Goal: Task Accomplishment & Management: Complete application form

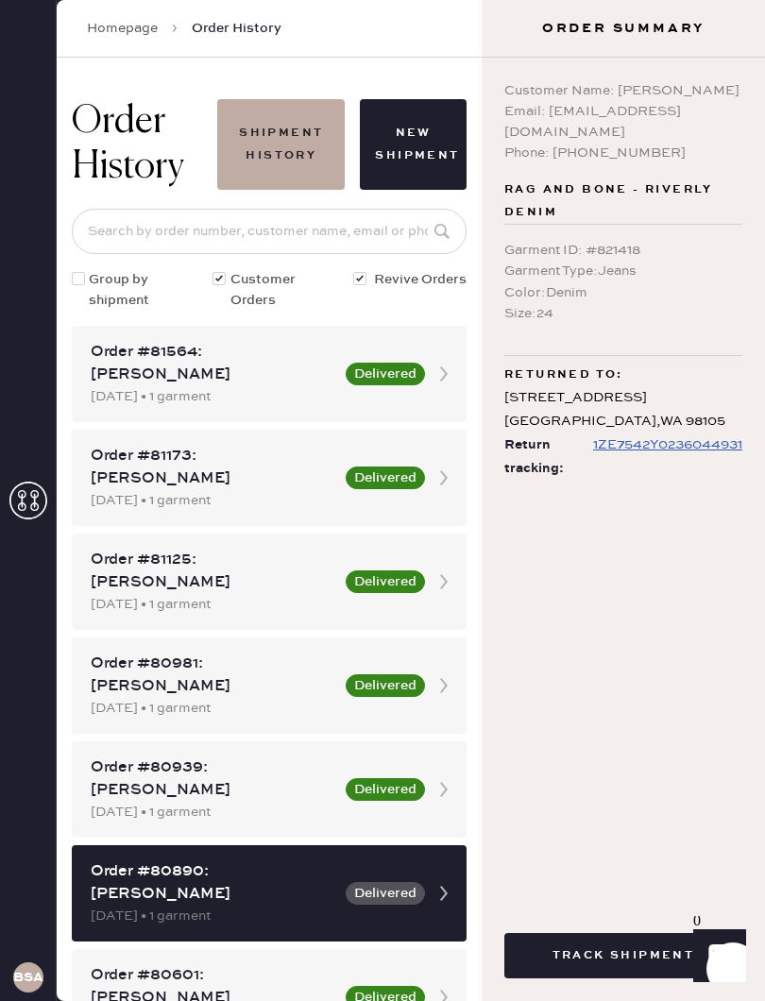
click at [419, 146] on button "New Shipment" at bounding box center [413, 144] width 107 height 91
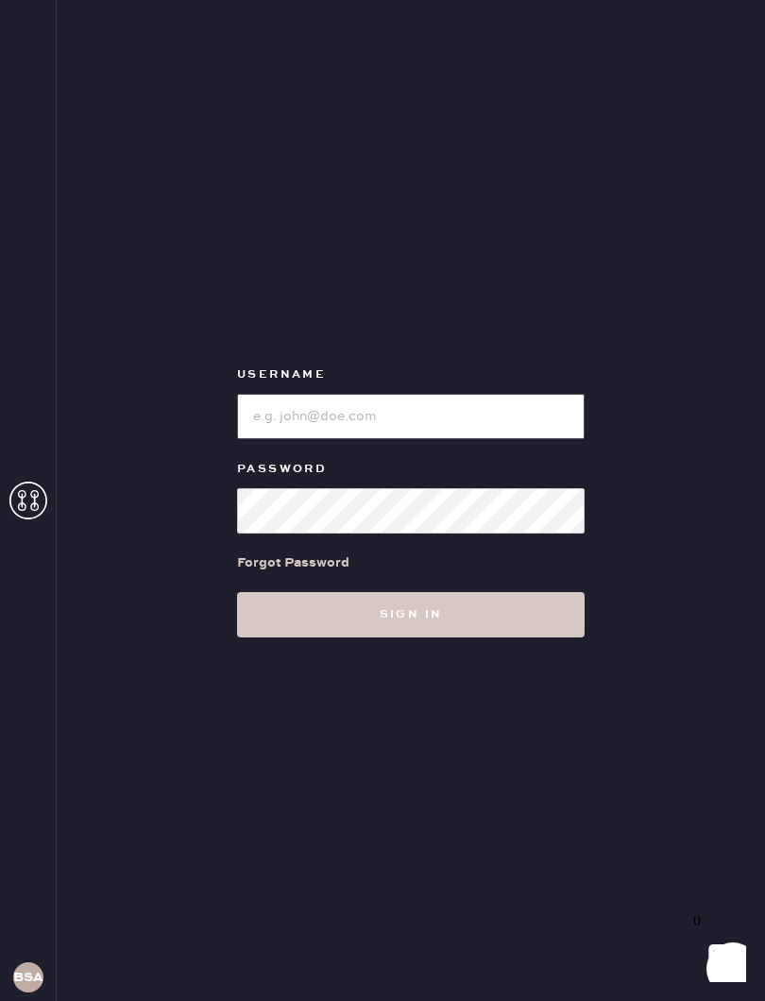
click at [478, 418] on input "loginName" at bounding box center [411, 416] width 348 height 45
type input "7"
type input "B"
click at [514, 619] on button "Sign in" at bounding box center [411, 614] width 348 height 45
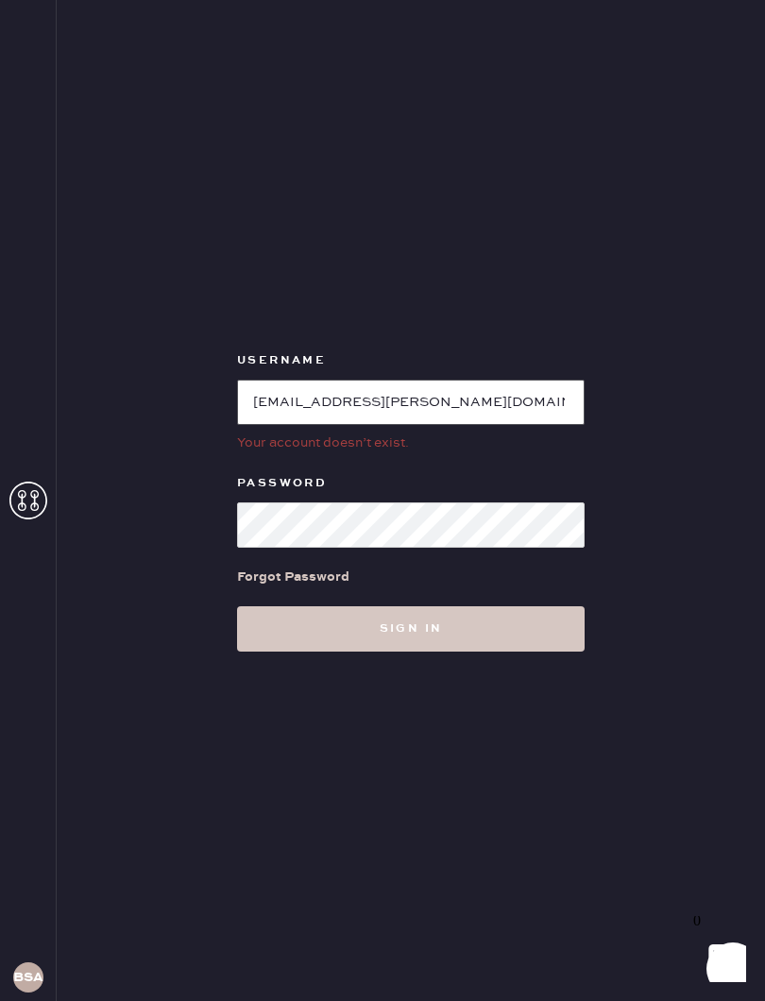
click at [499, 404] on input "loginName" at bounding box center [411, 402] width 348 height 45
click at [460, 402] on input "loginName" at bounding box center [411, 402] width 348 height 45
type input "bryn"
type input "Bloomiesseattle"
click at [501, 624] on button "Sign in" at bounding box center [411, 629] width 348 height 45
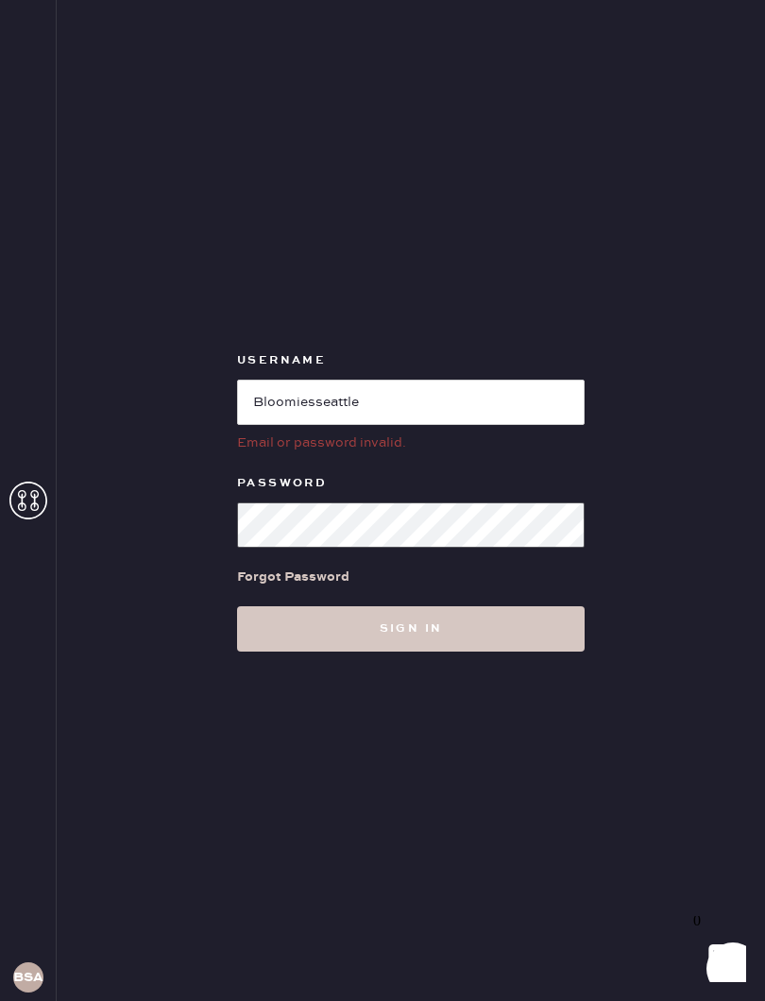
click at [495, 618] on button "Sign in" at bounding box center [411, 629] width 348 height 45
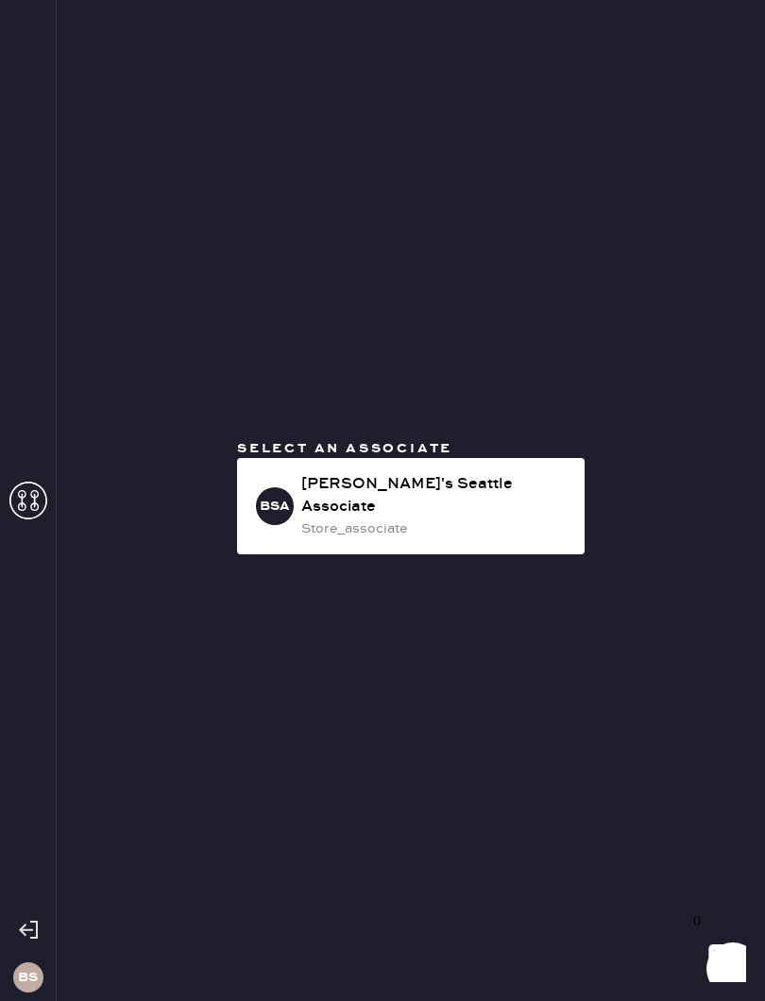
click at [416, 501] on div "[PERSON_NAME]'s Seattle Associate" at bounding box center [435, 495] width 268 height 45
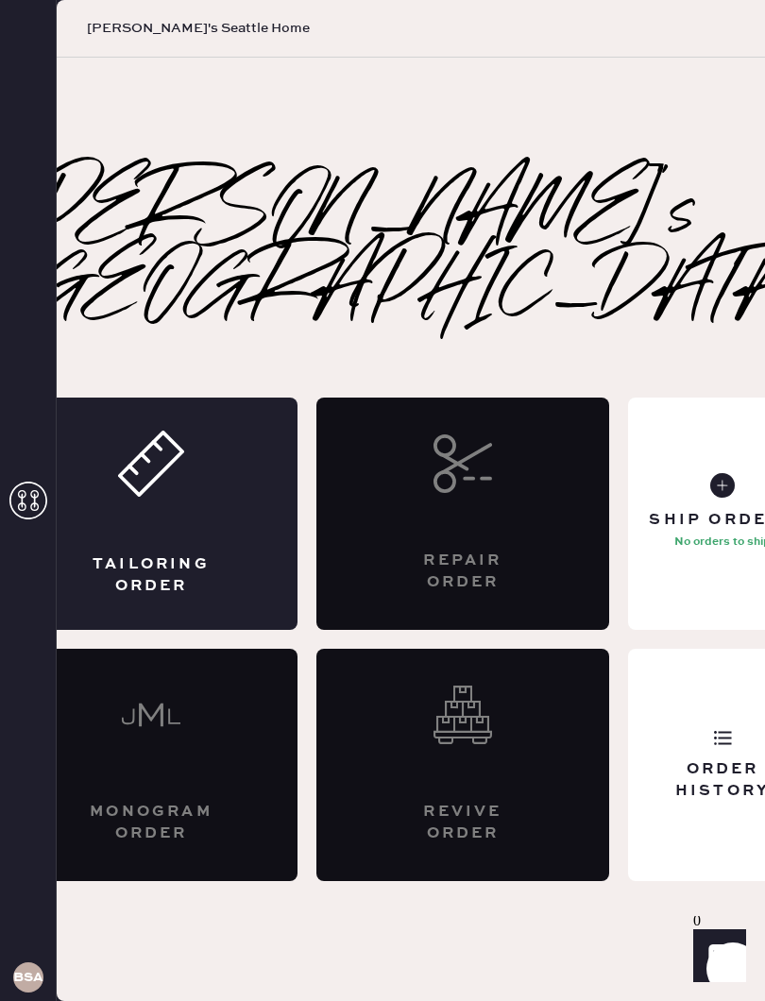
click at [192, 554] on div "Tailoring Order" at bounding box center [151, 575] width 142 height 43
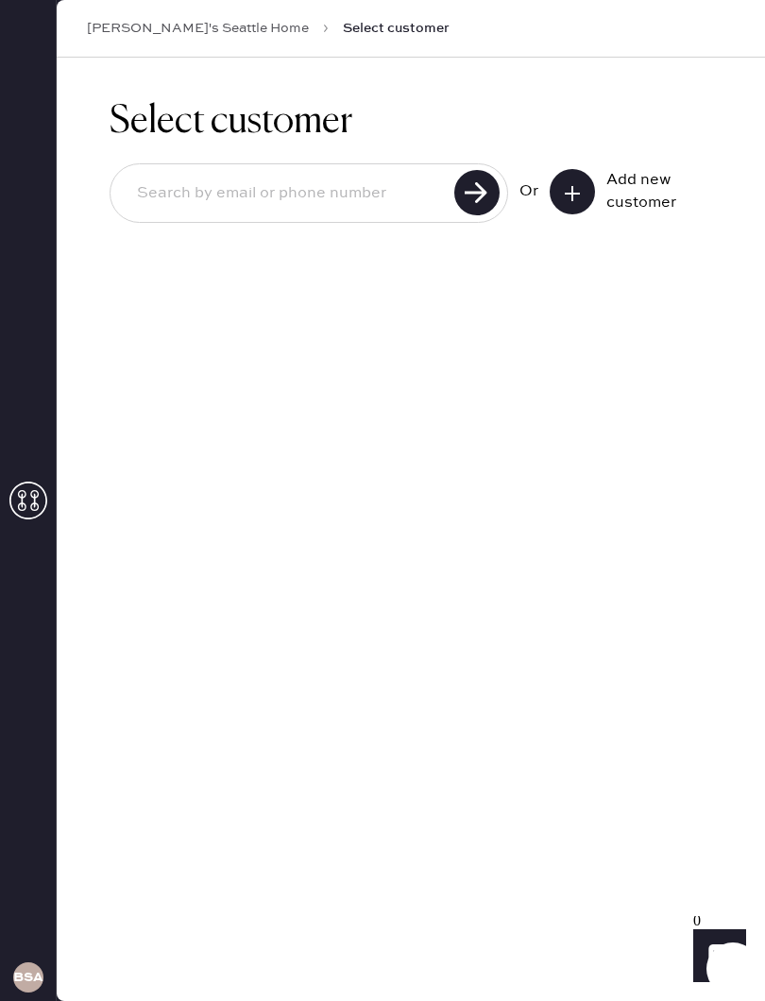
click at [350, 181] on input at bounding box center [285, 193] width 327 height 43
click at [354, 188] on input at bounding box center [285, 193] width 327 height 43
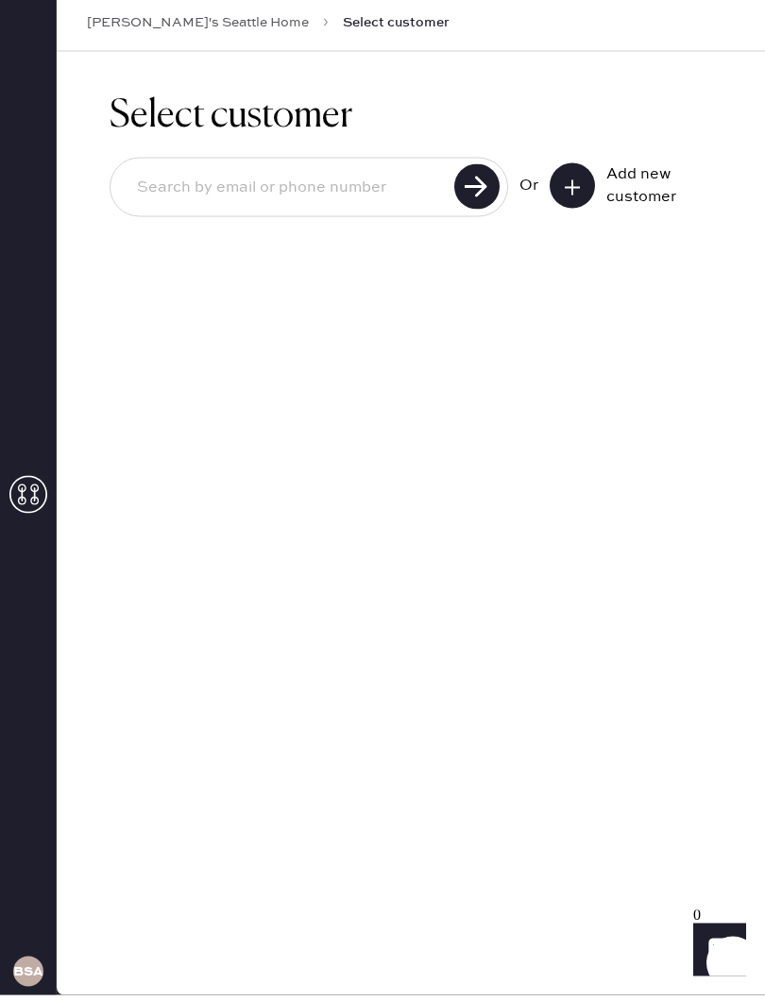
click at [344, 179] on input at bounding box center [285, 193] width 327 height 43
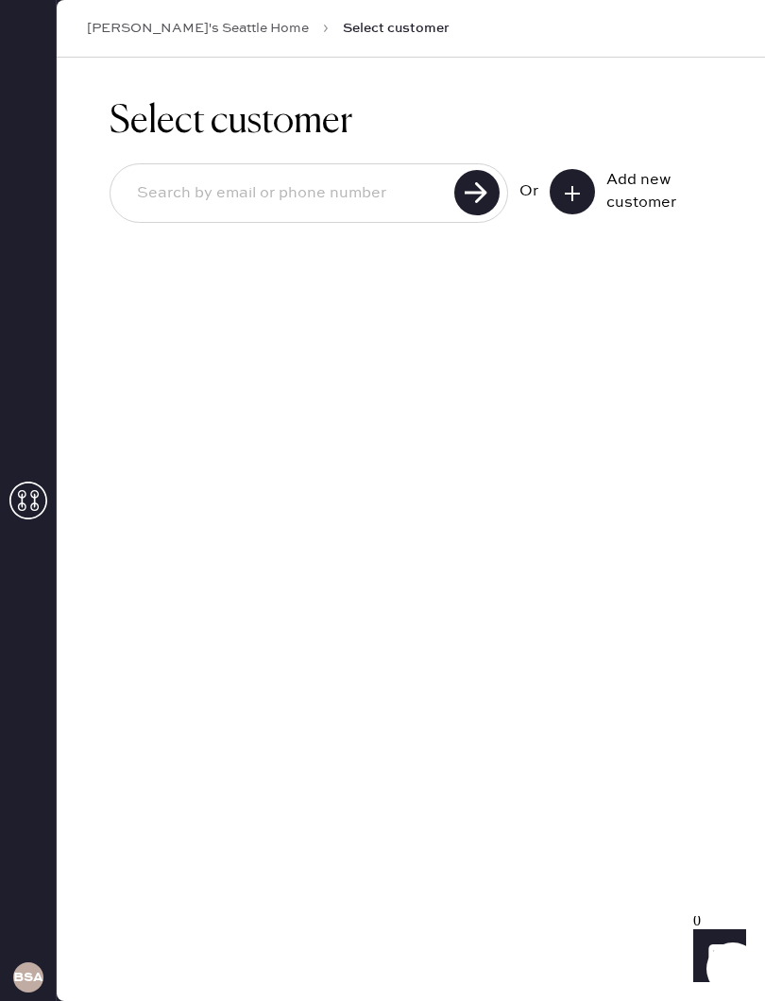
click at [355, 180] on input at bounding box center [285, 193] width 327 height 43
type input "8312274205"
click at [489, 179] on use at bounding box center [476, 192] width 45 height 45
click at [581, 184] on icon at bounding box center [572, 193] width 19 height 19
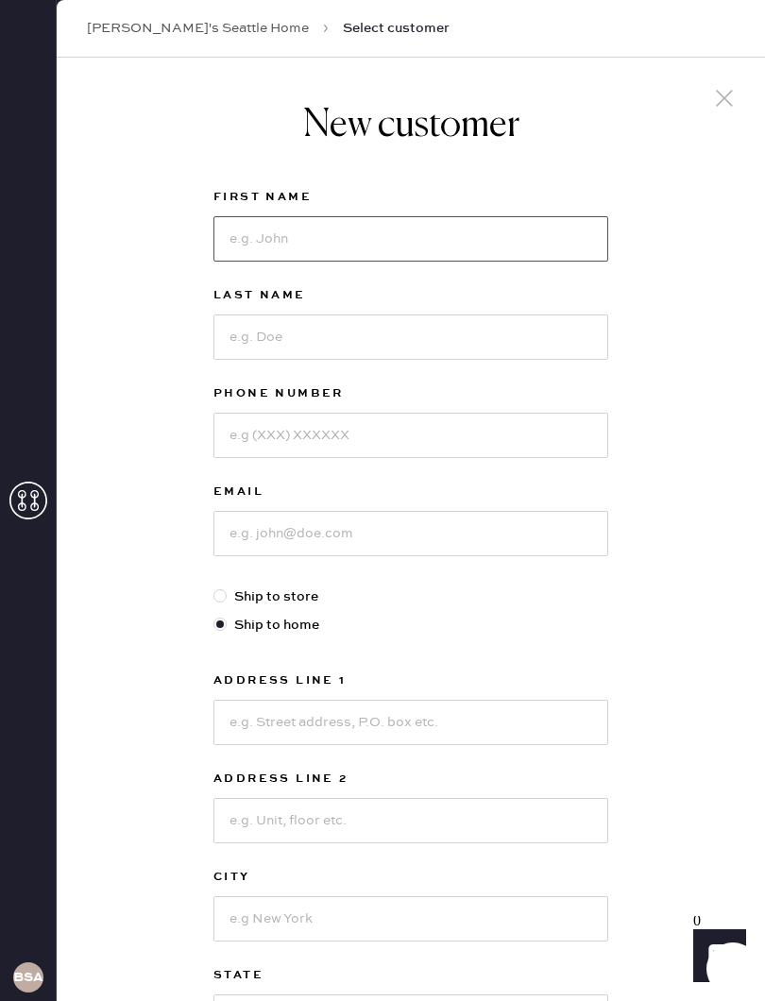
click at [337, 248] on input at bounding box center [411, 238] width 395 height 45
type input "[PERSON_NAME]"
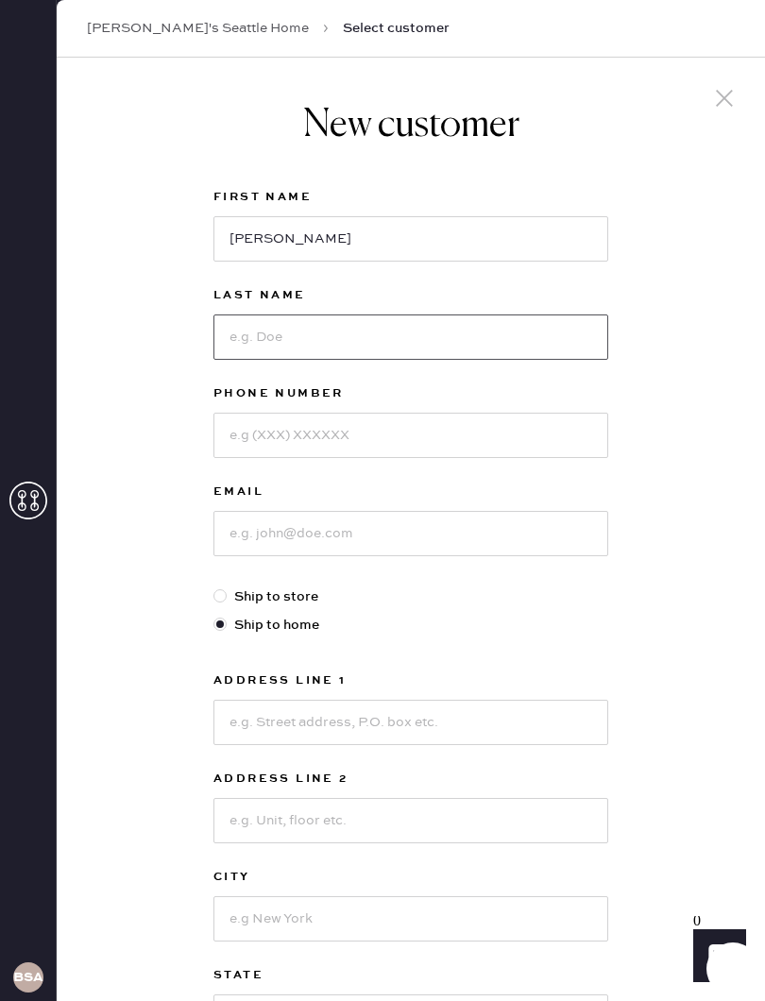
click at [380, 330] on input at bounding box center [411, 337] width 395 height 45
type input "[PERSON_NAME]"
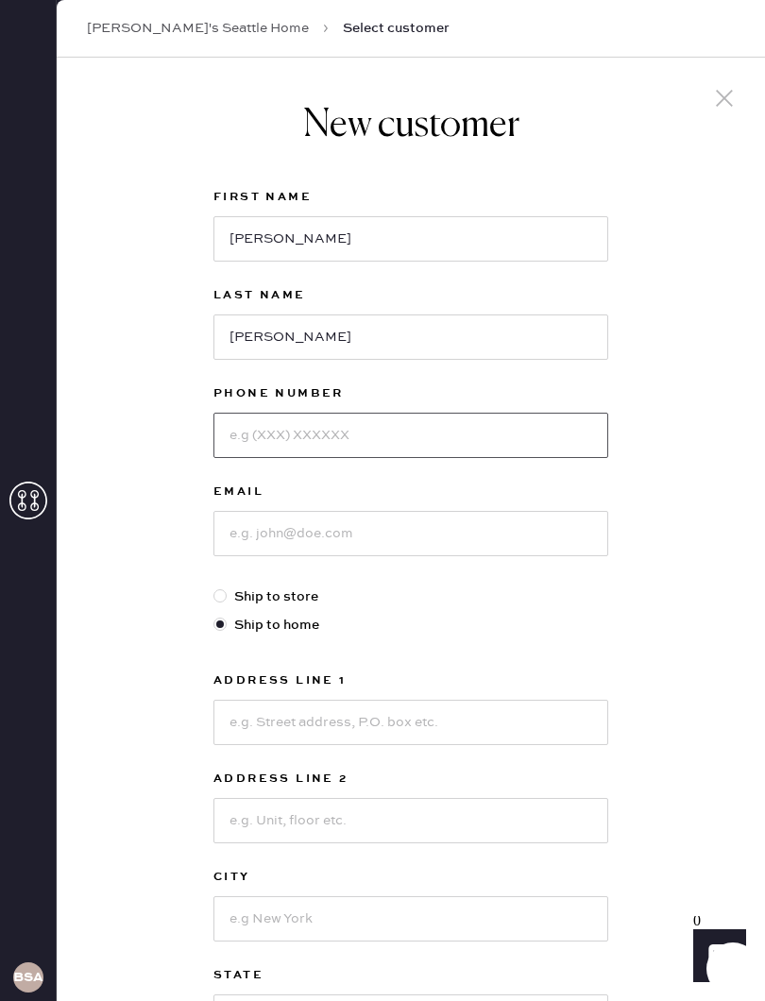
click at [432, 425] on input at bounding box center [411, 435] width 395 height 45
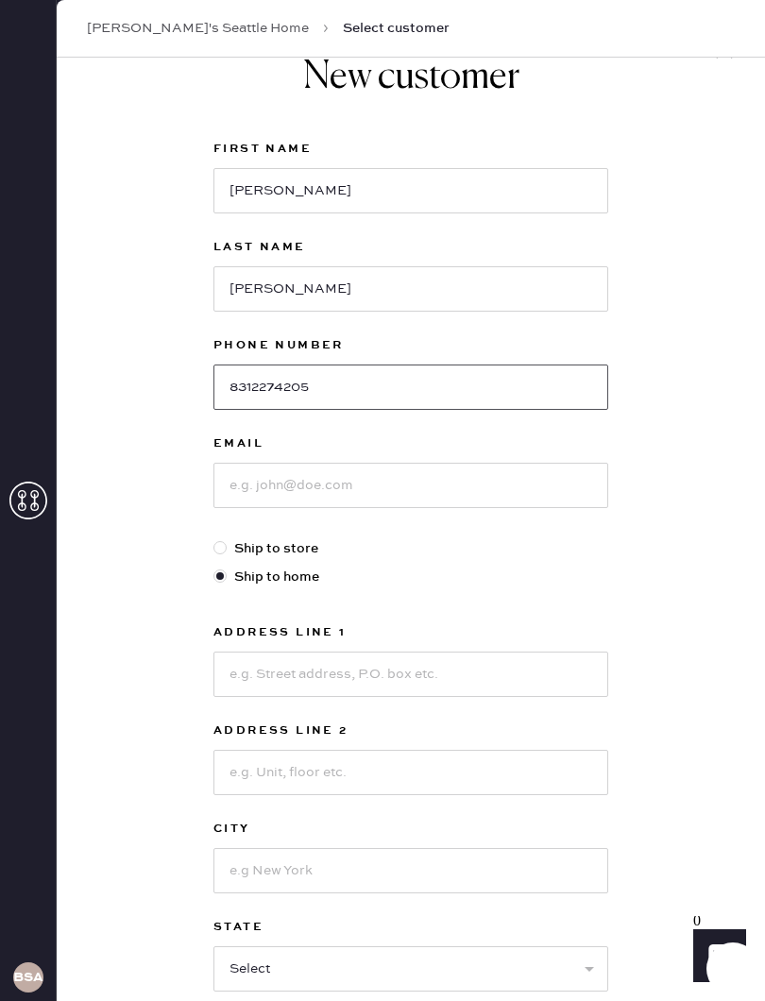
scroll to position [141, 0]
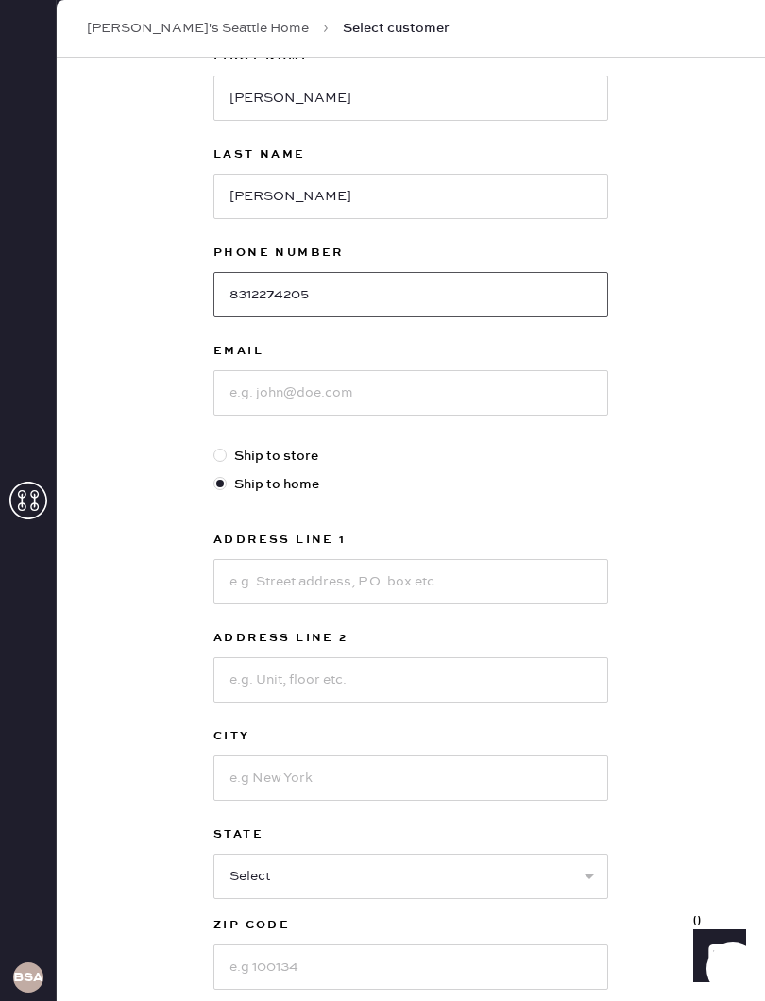
type input "8312274205"
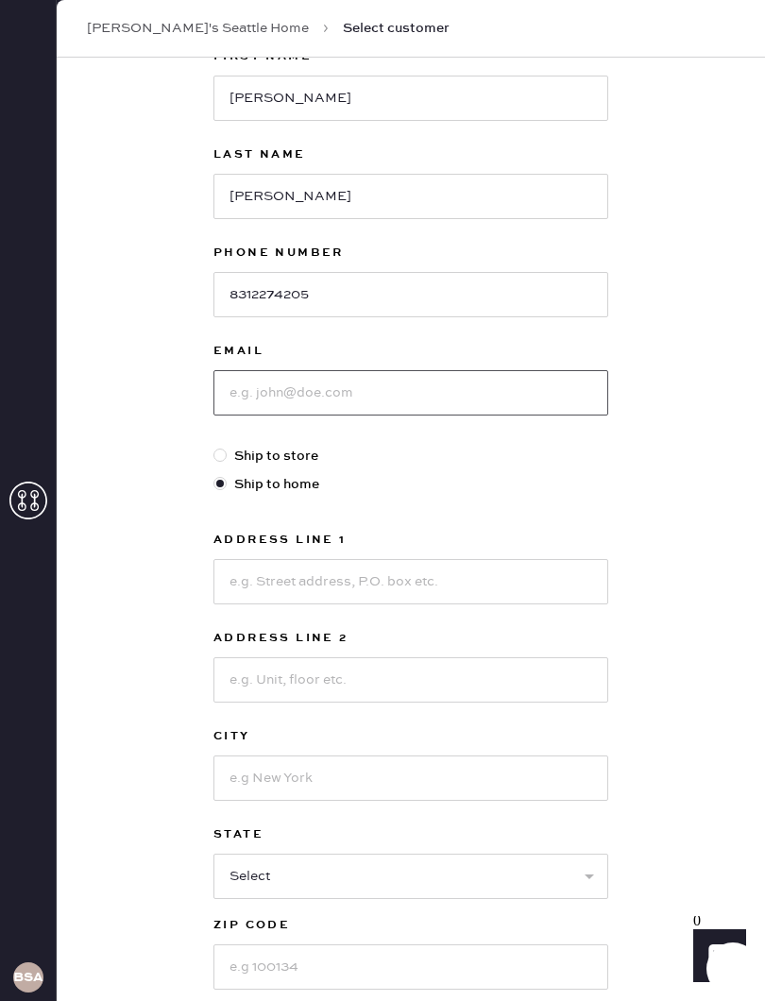
click at [404, 393] on input at bounding box center [411, 392] width 395 height 45
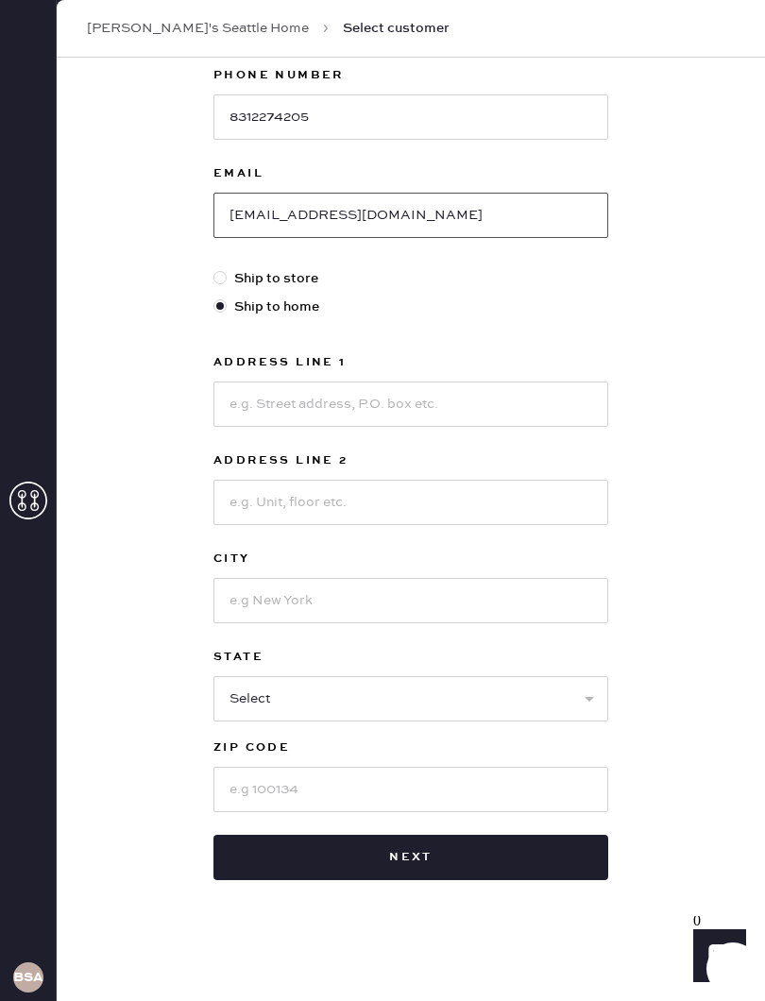
scroll to position [318, 0]
type input "[EMAIL_ADDRESS][DOMAIN_NAME]"
click at [431, 401] on input at bounding box center [411, 404] width 395 height 45
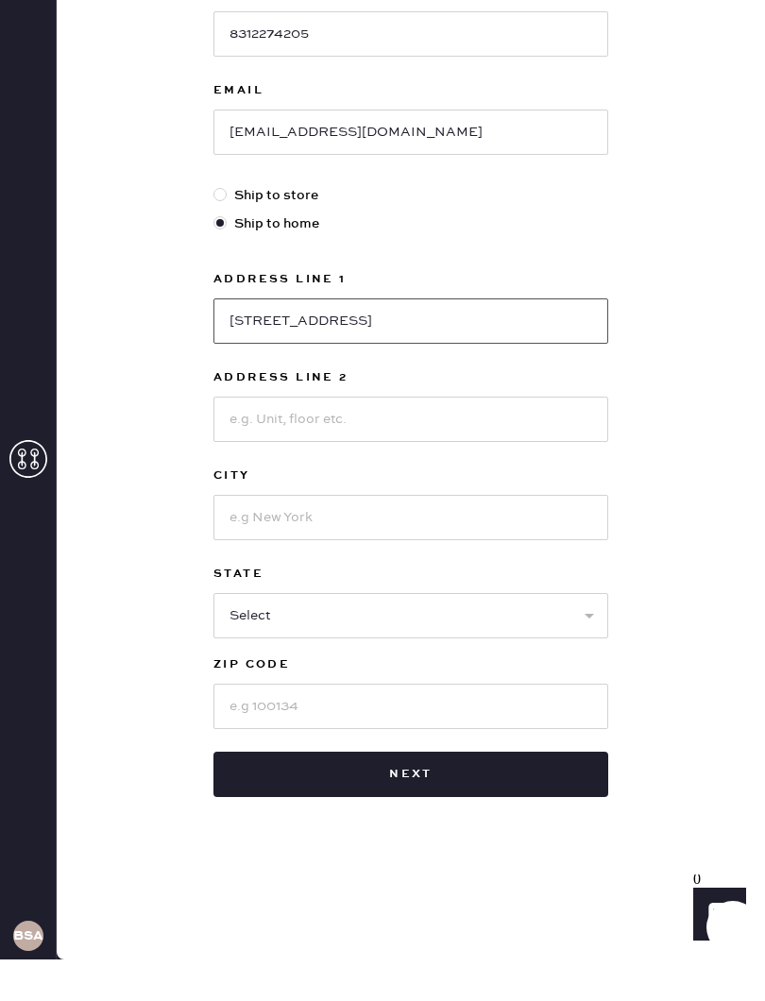
type input "[STREET_ADDRESS]"
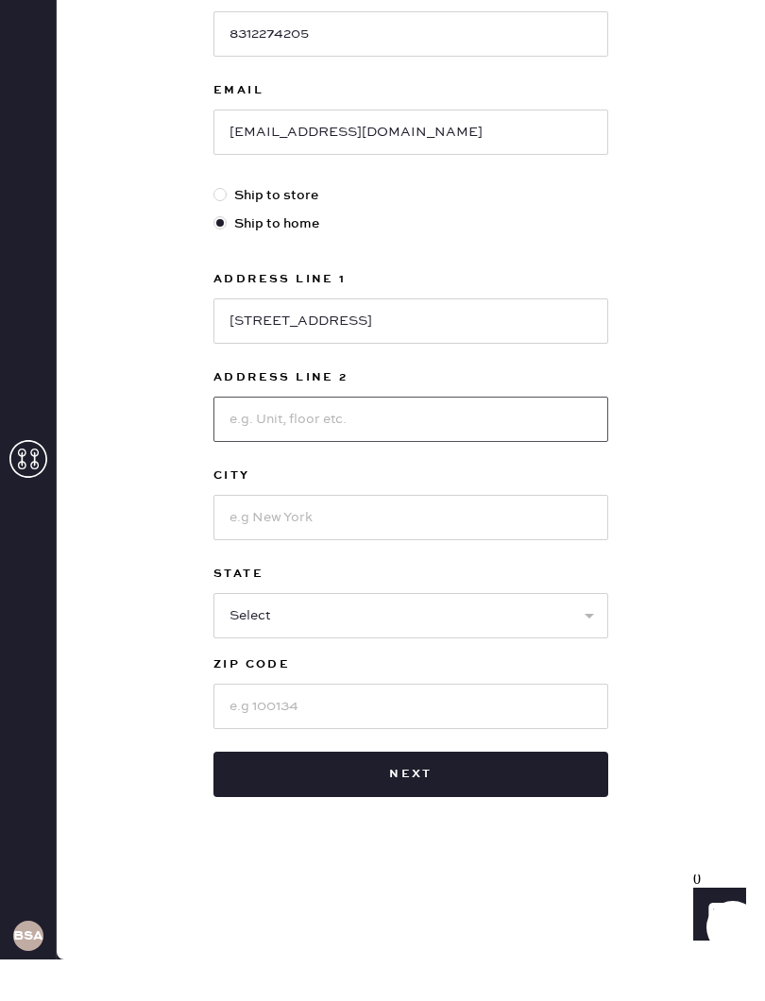
click at [539, 438] on input at bounding box center [411, 460] width 395 height 45
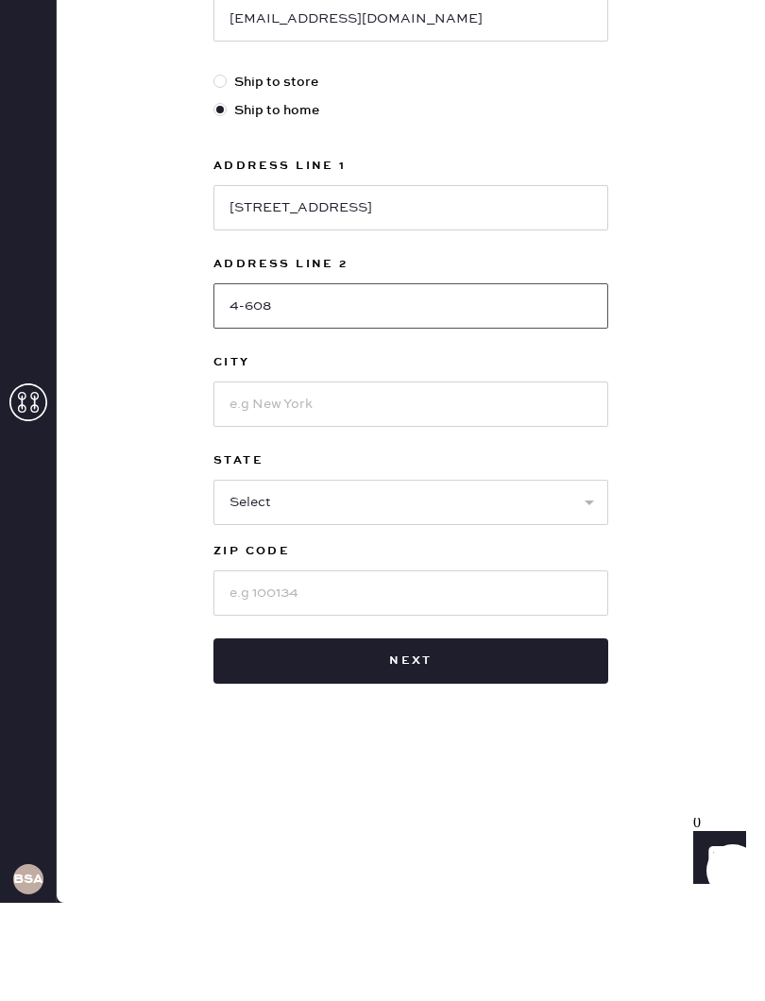
type input "4-608"
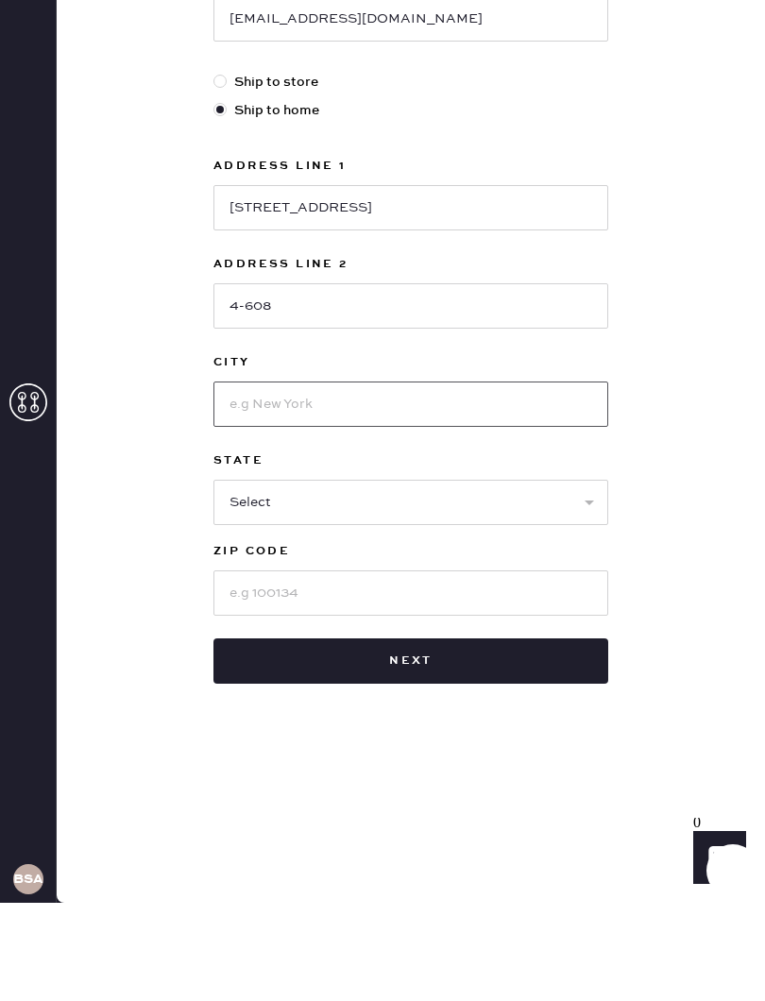
click at [449, 480] on input at bounding box center [411, 502] width 395 height 45
type input "Shoreline"
click at [465, 578] on select "Select AK AL AR AZ CA CO CT [GEOGRAPHIC_DATA] DE FL [GEOGRAPHIC_DATA] HI [GEOGR…" at bounding box center [411, 600] width 395 height 45
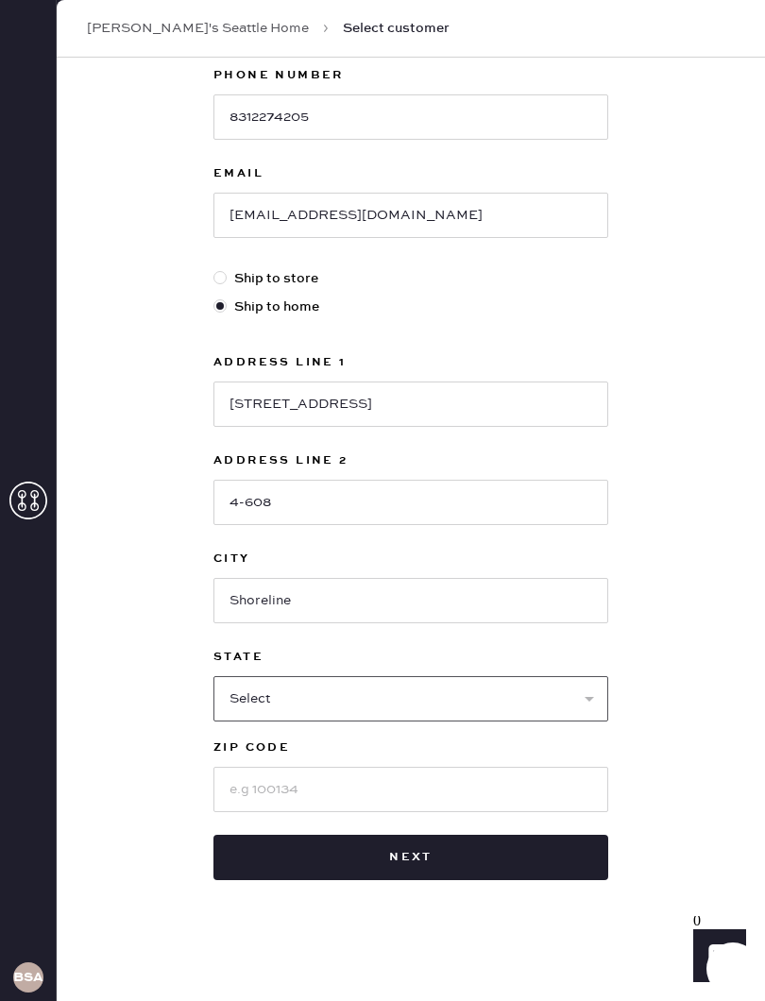
select select "WA"
click at [354, 773] on input at bounding box center [411, 789] width 395 height 45
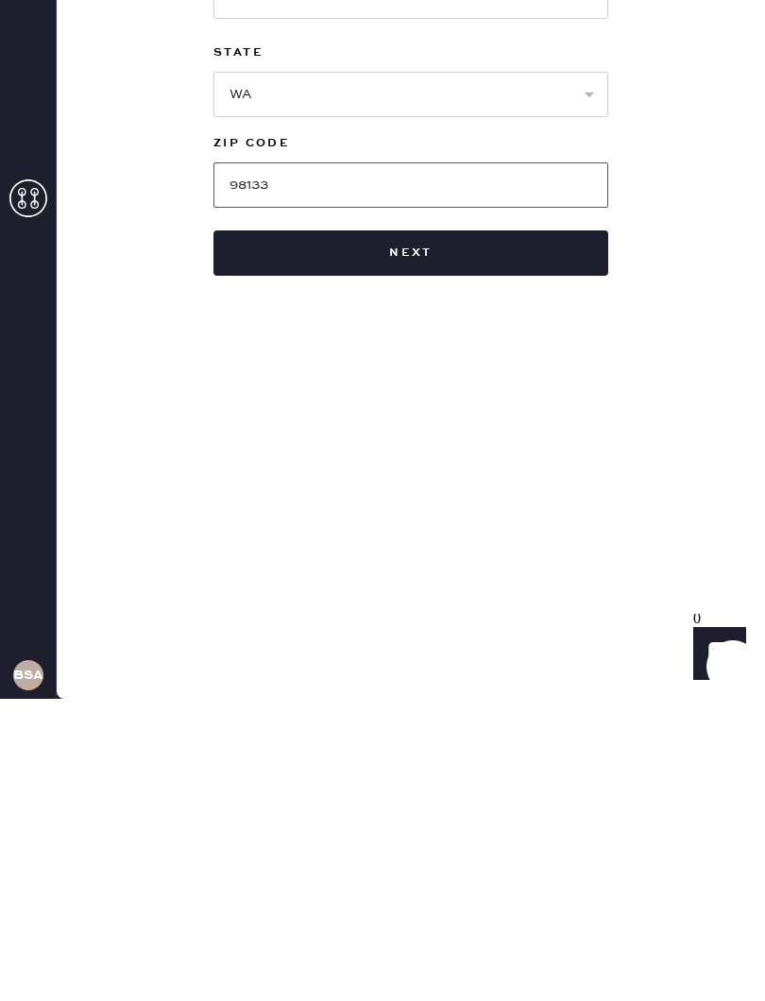
type input "98133"
click at [493, 533] on button "Next" at bounding box center [411, 555] width 395 height 45
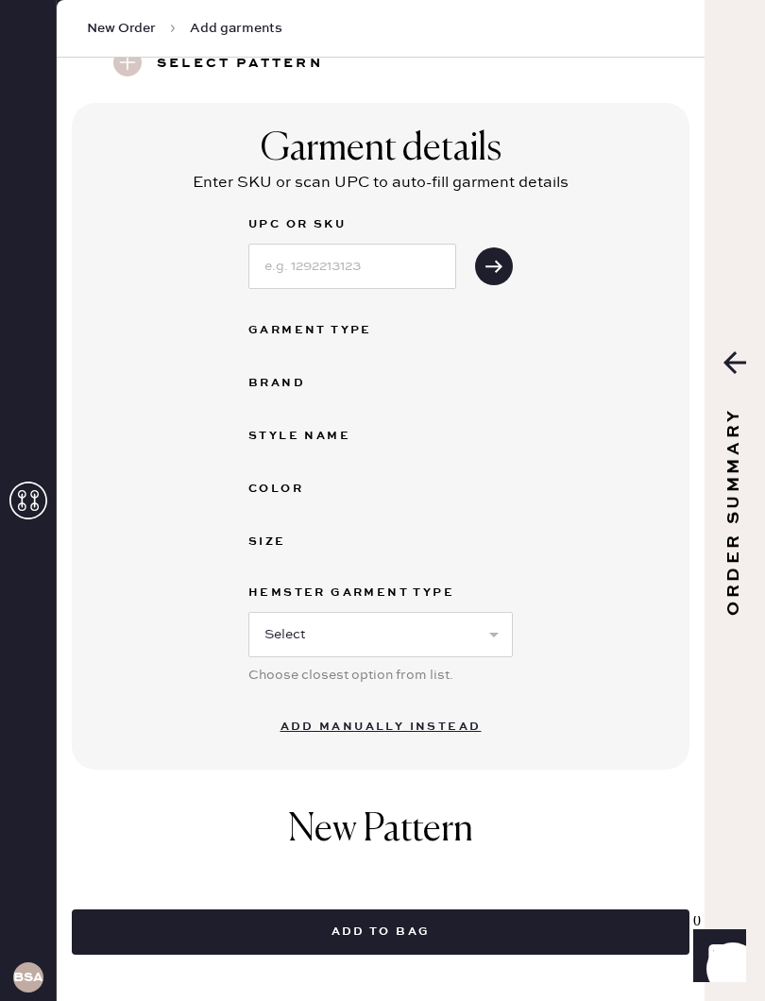
scroll to position [97, 0]
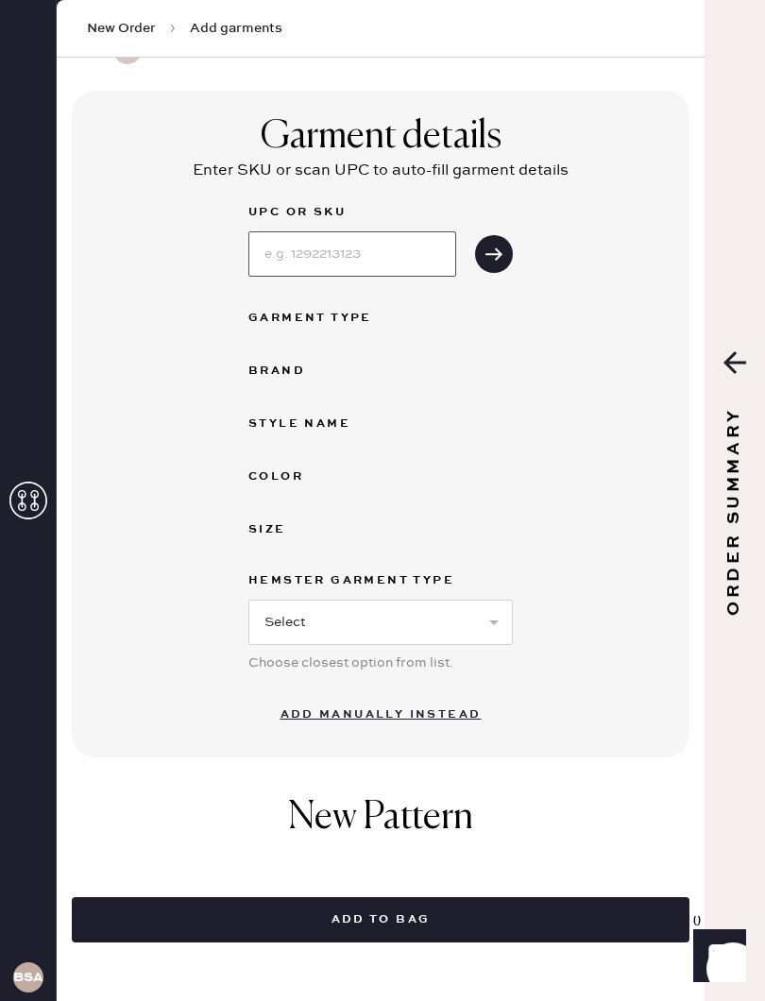
click at [339, 246] on input at bounding box center [352, 253] width 208 height 45
click at [494, 250] on icon "submit" at bounding box center [494, 254] width 19 height 19
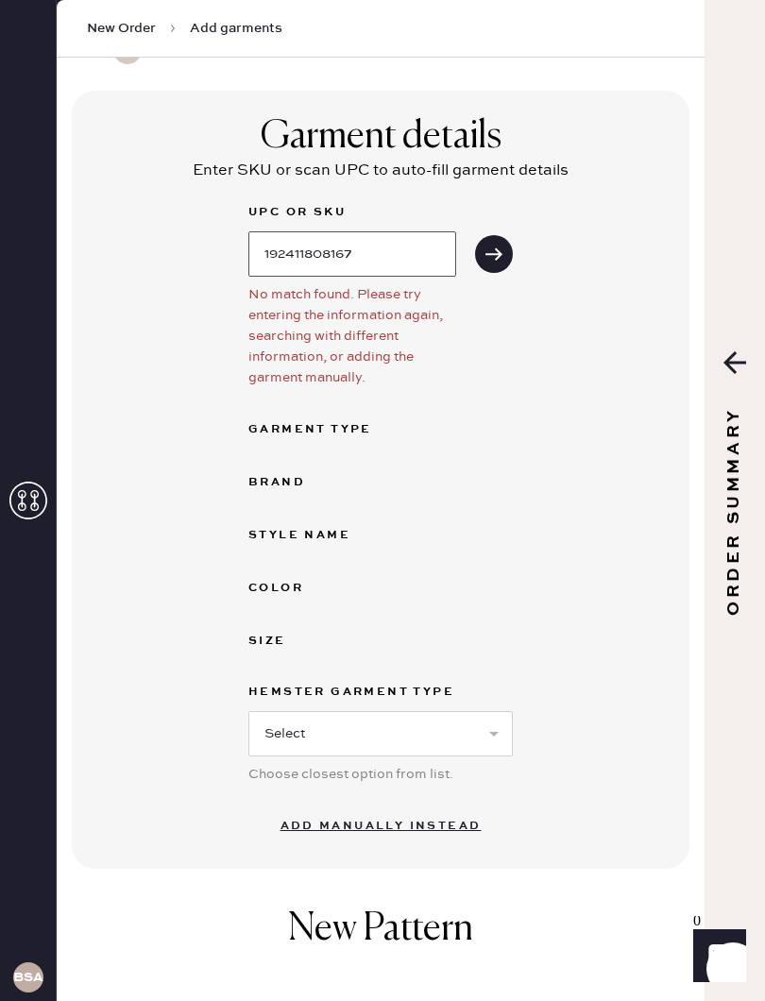
click at [400, 261] on input "192411808167" at bounding box center [352, 253] width 208 height 45
click at [487, 259] on icon "submit" at bounding box center [494, 254] width 19 height 19
click at [385, 251] on input "192411808167" at bounding box center [352, 253] width 208 height 45
type input "1"
click at [398, 426] on div "Garment Type" at bounding box center [323, 430] width 151 height 23
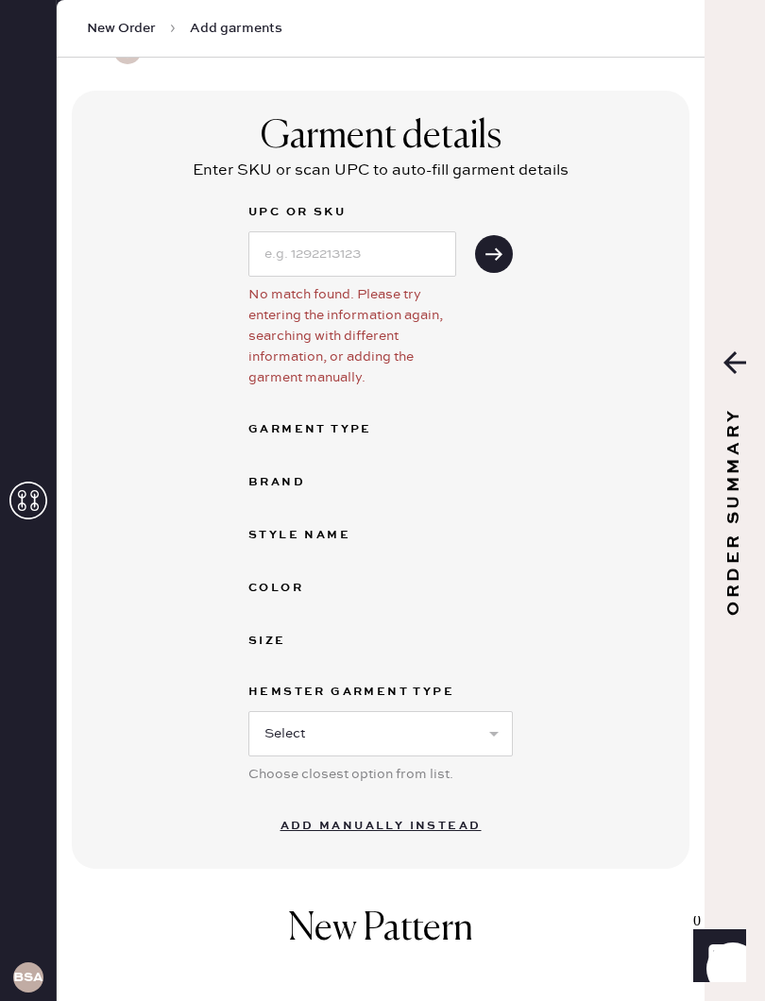
click at [358, 436] on div "Garment Type" at bounding box center [323, 430] width 151 height 23
click at [356, 426] on div "Garment Type" at bounding box center [323, 430] width 151 height 23
click at [350, 428] on div "Garment Type" at bounding box center [323, 430] width 151 height 23
click at [367, 426] on div "Garment Type" at bounding box center [323, 430] width 151 height 23
click at [451, 722] on select "Select Basic Skirt Jeans Leggings Pants Shorts Basic Sleeved Dress Basic Sleeve…" at bounding box center [380, 733] width 265 height 45
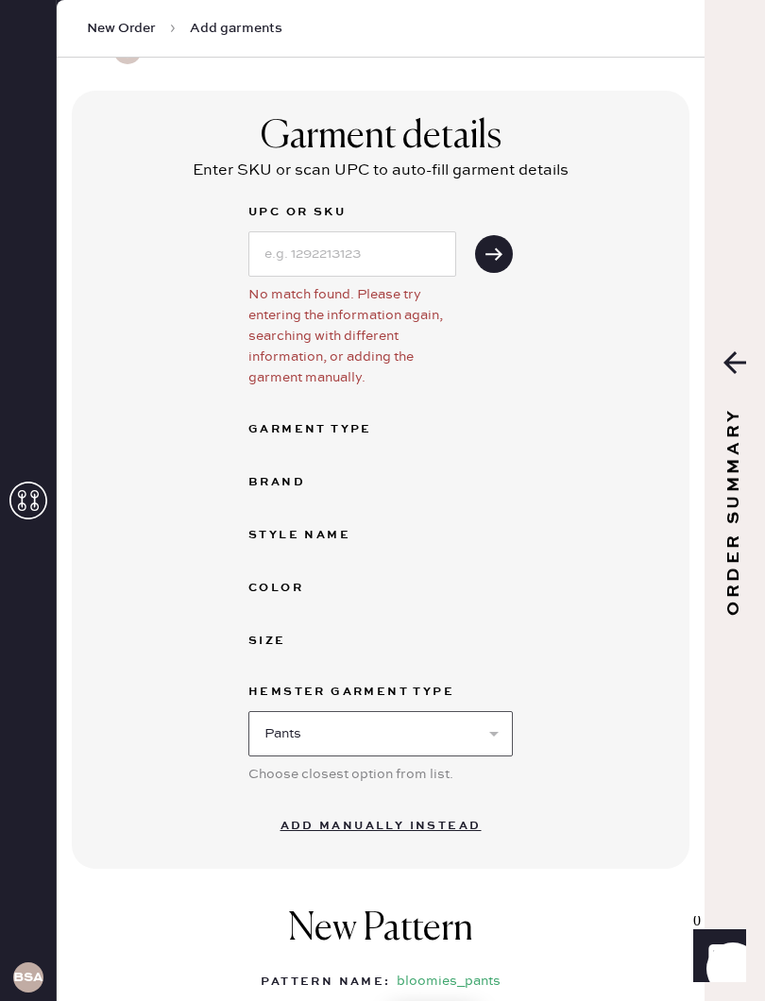
click at [456, 722] on select "Select Basic Skirt Jeans Leggings Pants Shorts Basic Sleeved Dress Basic Sleeve…" at bounding box center [380, 733] width 265 height 45
select select "2"
click at [363, 446] on div "UPC or SKU No match found. Please try entering the information again, searching…" at bounding box center [380, 504] width 265 height 607
click at [390, 442] on div "UPC or SKU No match found. Please try entering the information again, searching…" at bounding box center [380, 504] width 265 height 607
click at [389, 442] on div "UPC or SKU No match found. Please try entering the information again, searching…" at bounding box center [380, 504] width 265 height 607
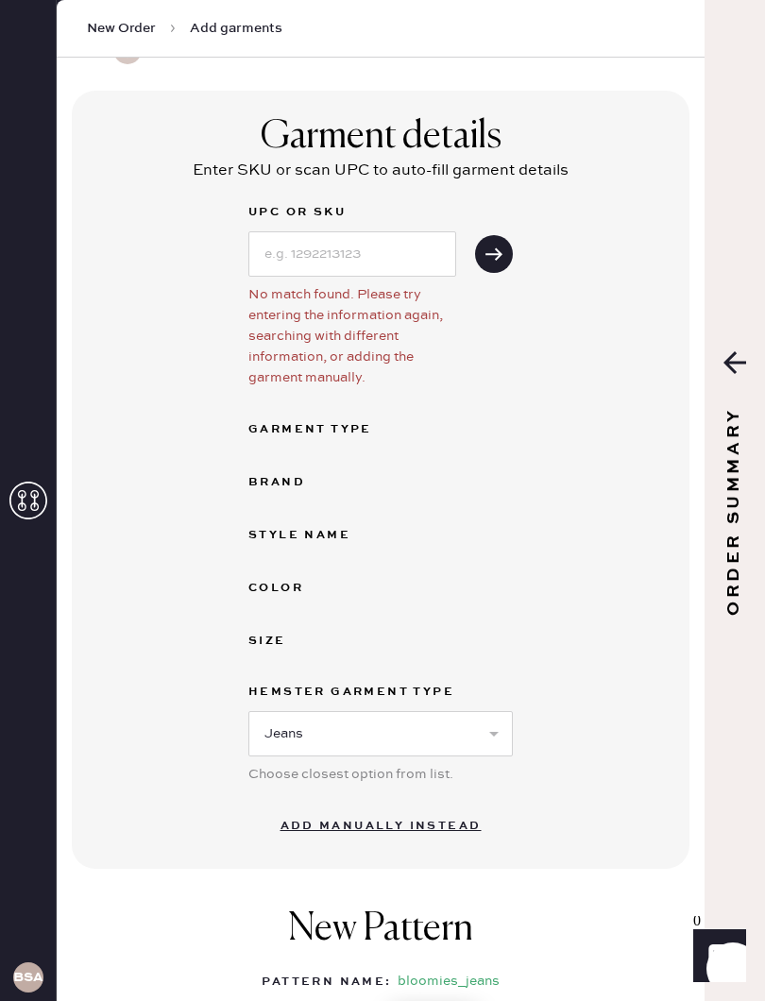
click at [445, 832] on button "Add manually instead" at bounding box center [381, 827] width 224 height 38
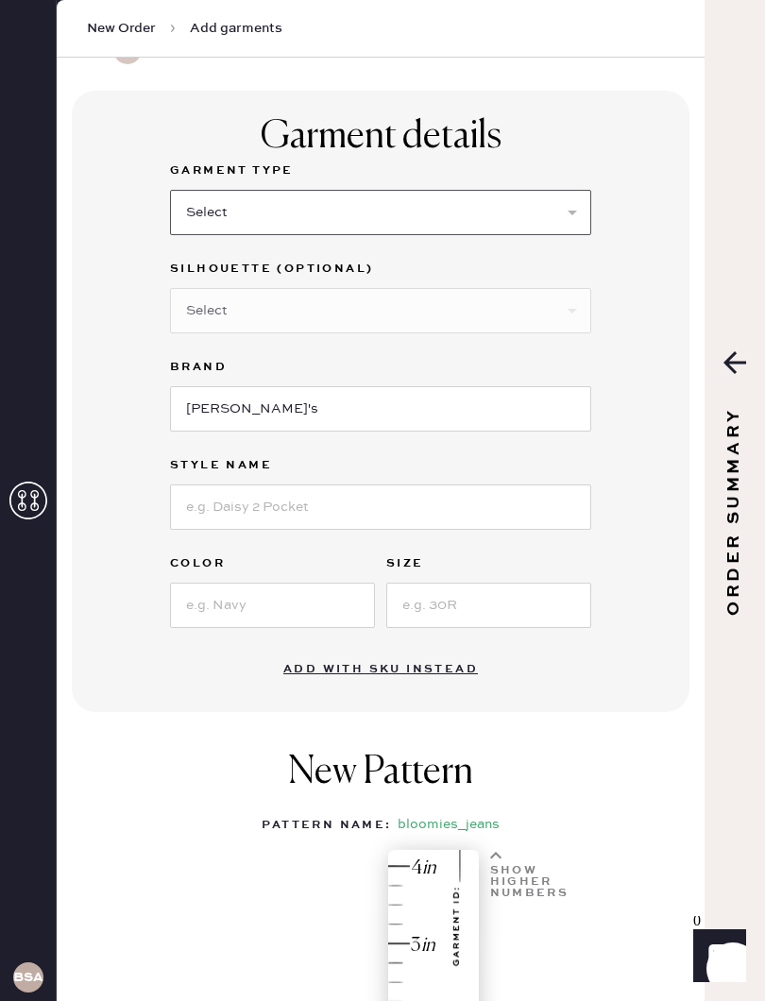
click at [455, 214] on select "Select Basic Skirt Jeans Leggings Pants Shorts Basic Sleeved Dress Basic Sleeve…" at bounding box center [380, 212] width 421 height 45
select select "2"
click at [459, 308] on select "Select Shorts Cropped Flare Boot Cut Straight Skinny Other" at bounding box center [380, 310] width 421 height 45
select select "7"
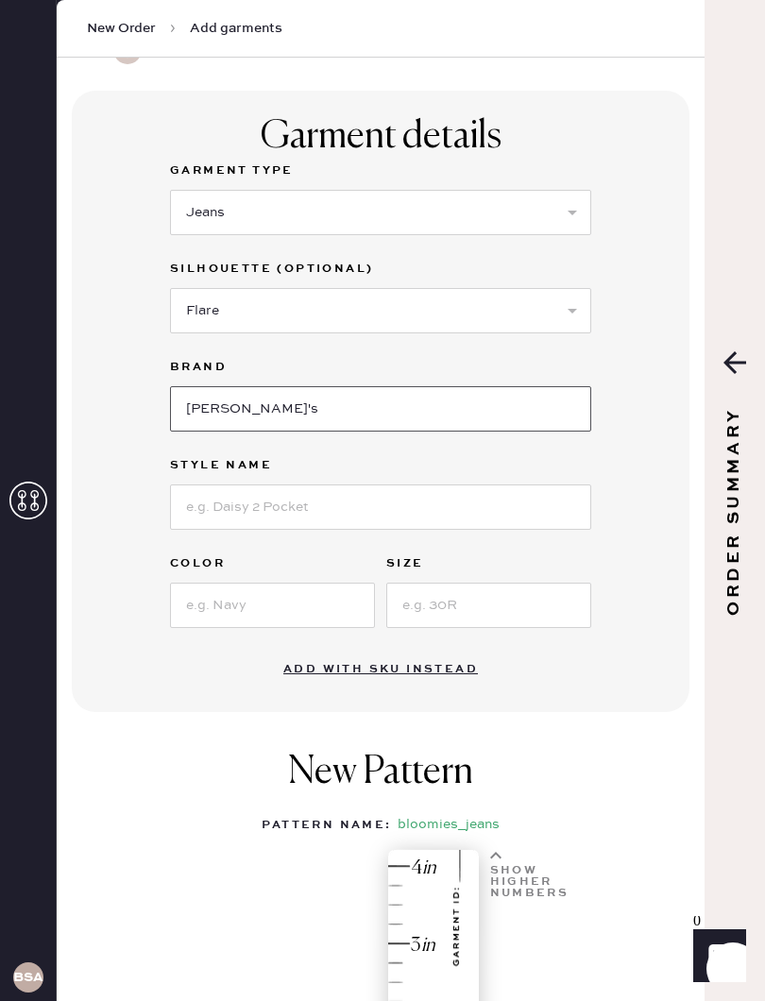
click at [454, 431] on input "[PERSON_NAME]'s" at bounding box center [380, 408] width 421 height 45
type input "B"
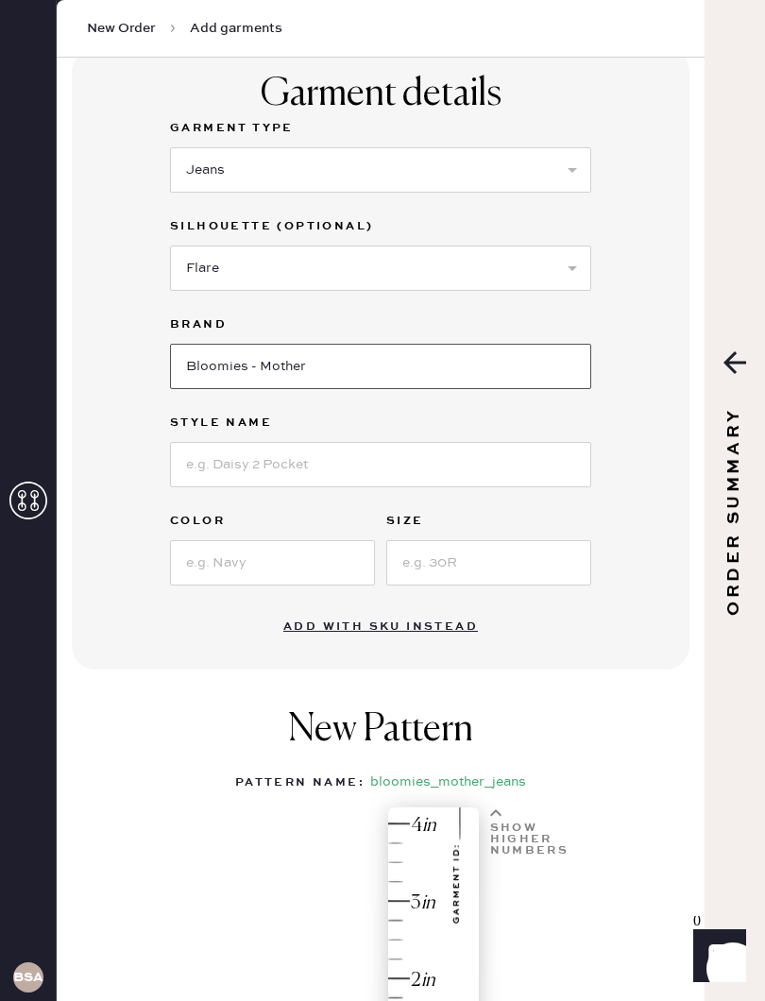
type input "Bloomies - Mother"
click at [505, 456] on input at bounding box center [380, 464] width 421 height 45
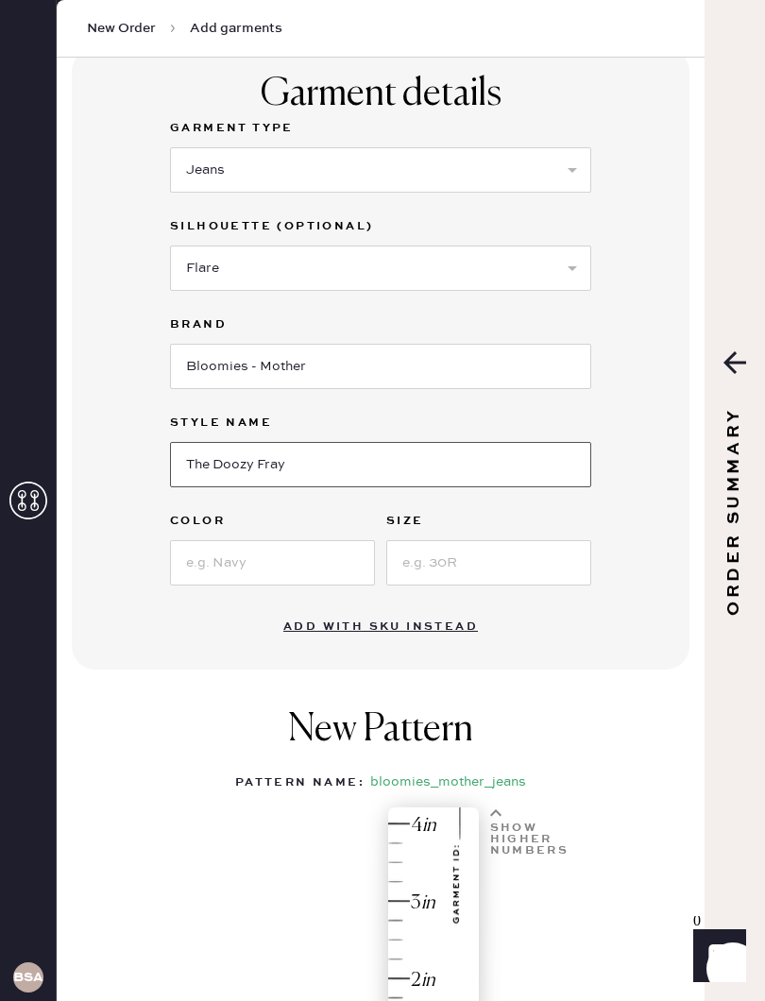
click at [209, 461] on input "The Doozy Fray" at bounding box center [380, 464] width 421 height 45
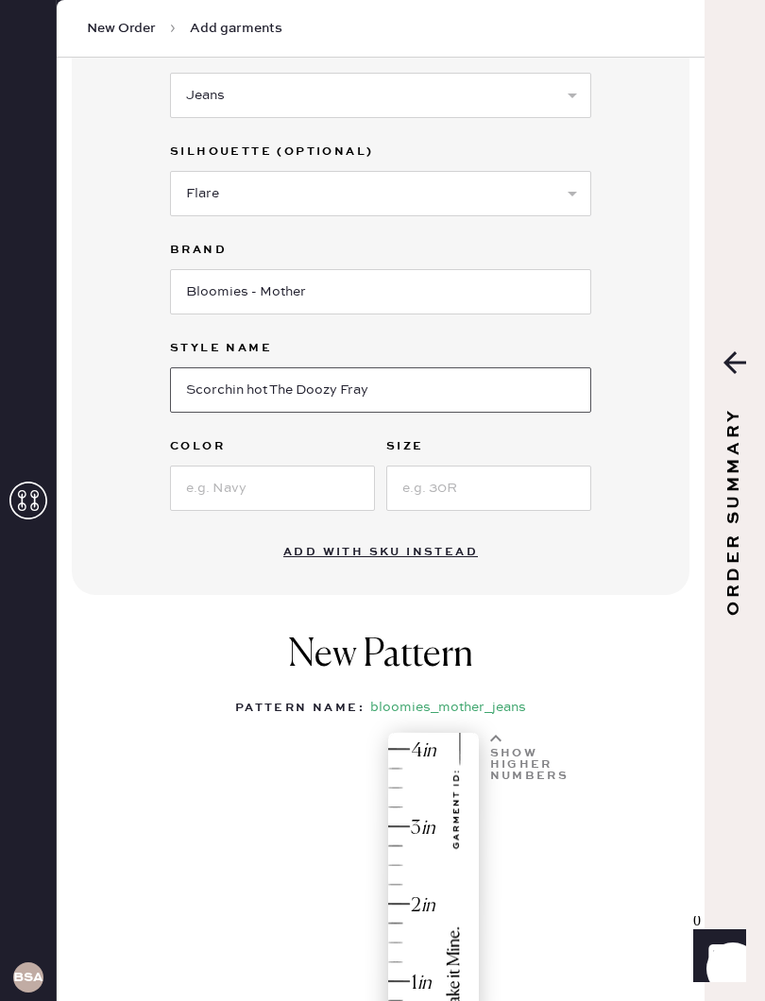
scroll to position [224, 0]
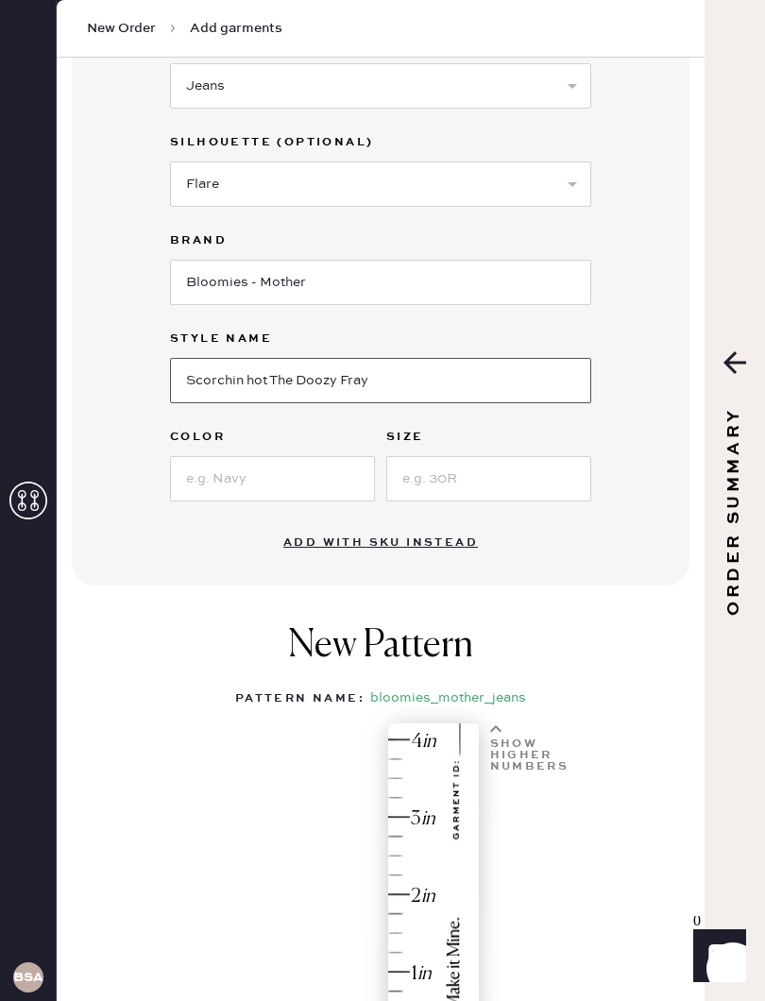
type input "Scorchin hot The Doozy Fray"
click at [309, 475] on input at bounding box center [272, 478] width 205 height 45
type input "Dark"
click at [507, 475] on input at bounding box center [488, 478] width 205 height 45
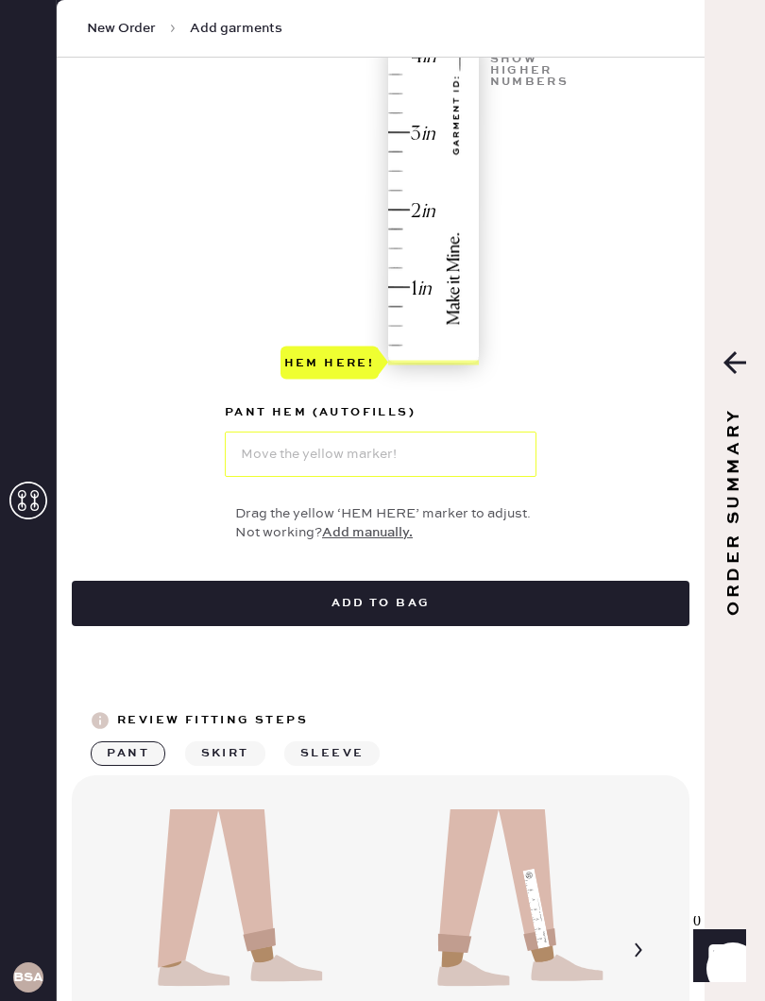
scroll to position [920, 0]
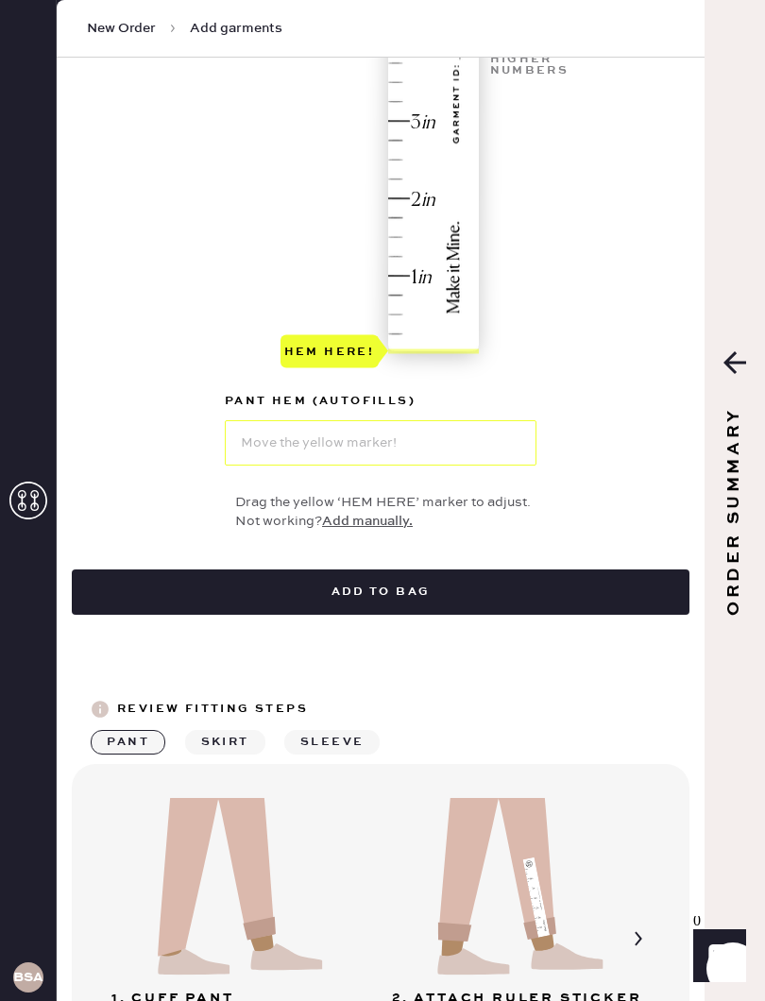
type input "33"
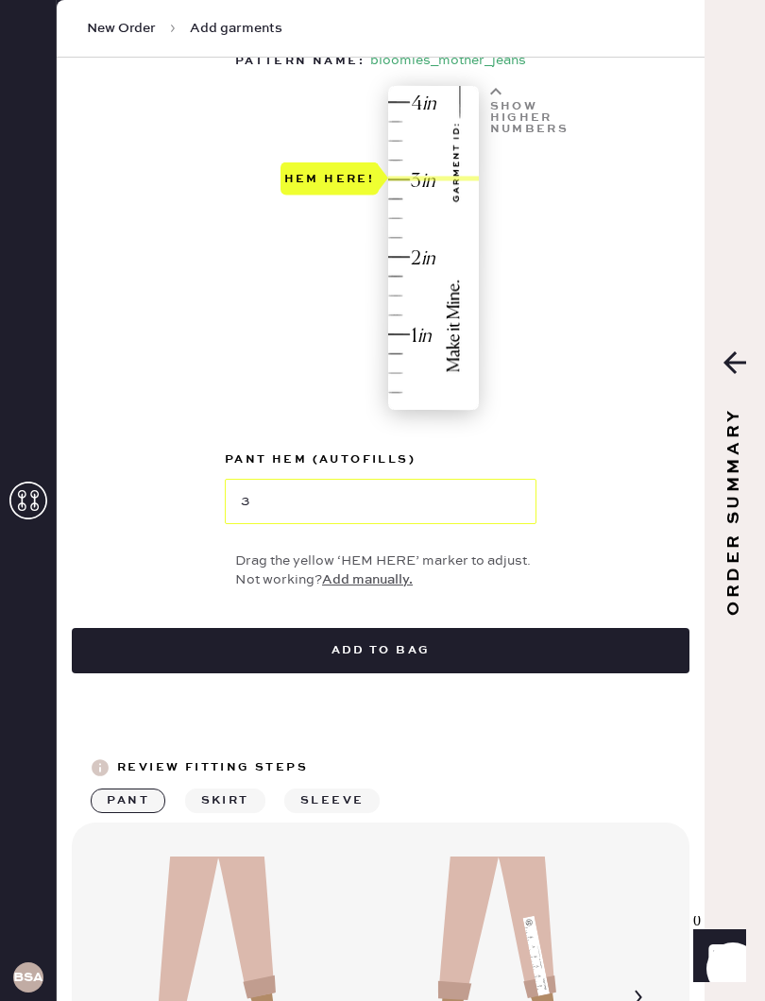
scroll to position [855, 0]
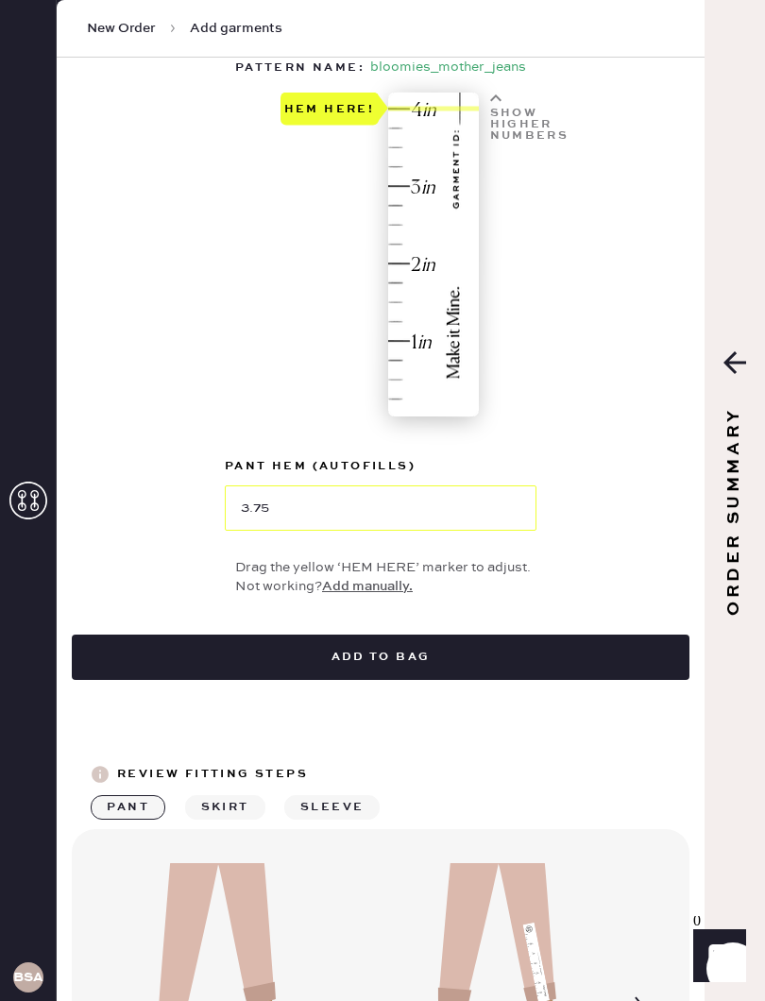
type input "4"
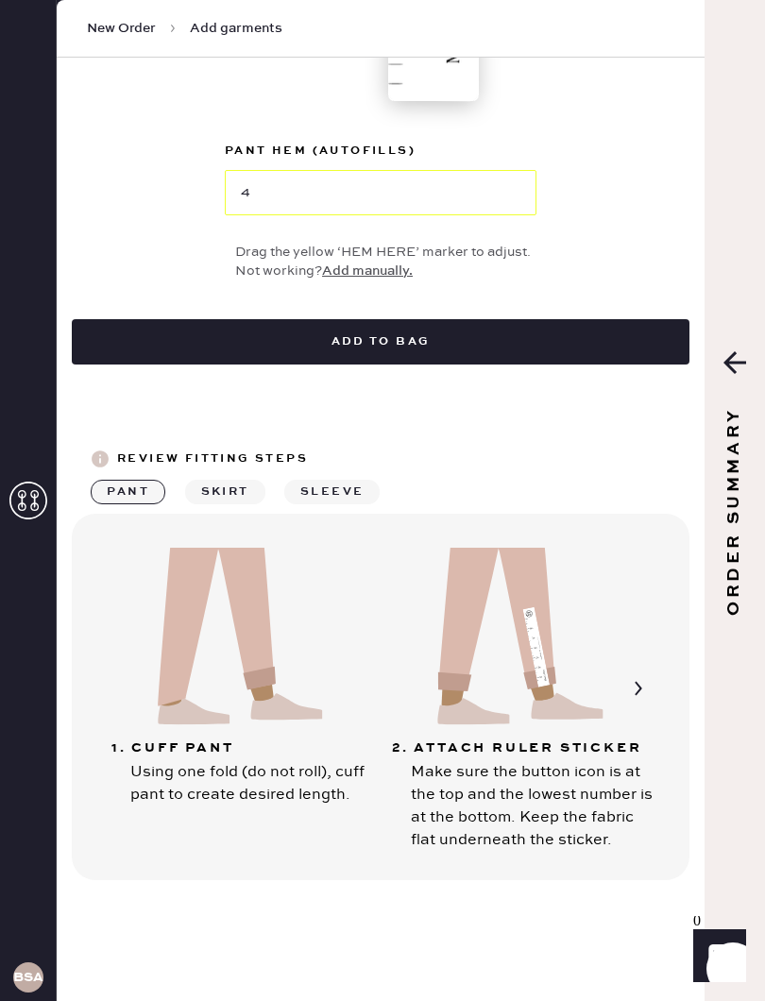
scroll to position [1171, 0]
click at [508, 339] on button "Add to bag" at bounding box center [381, 341] width 618 height 45
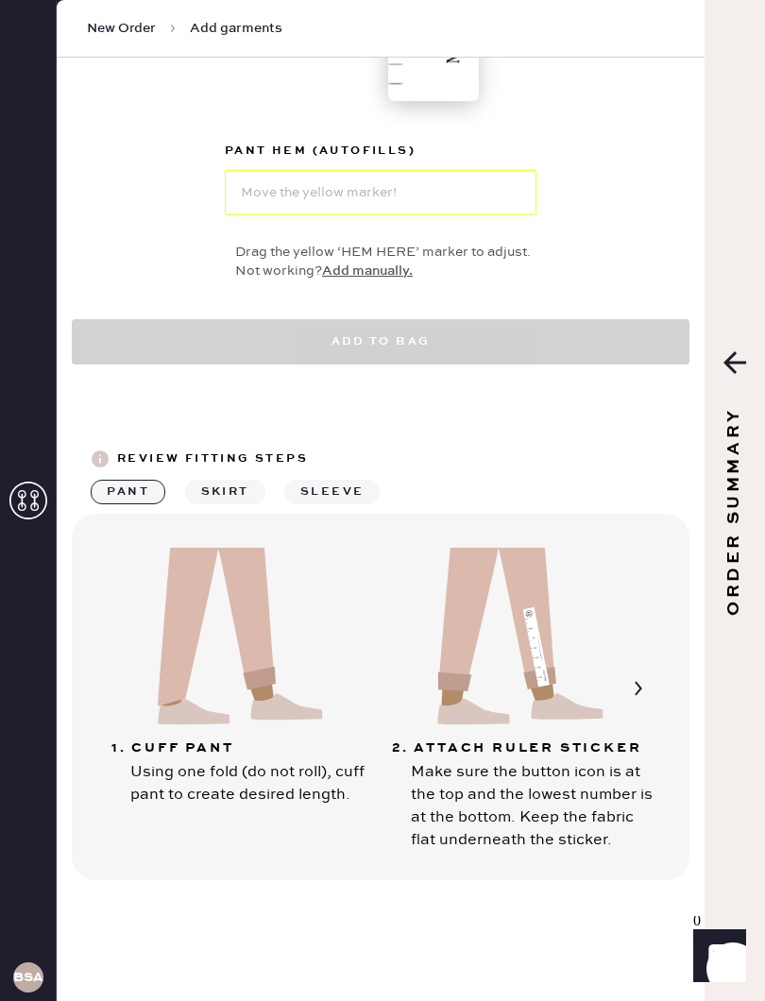
select select "2"
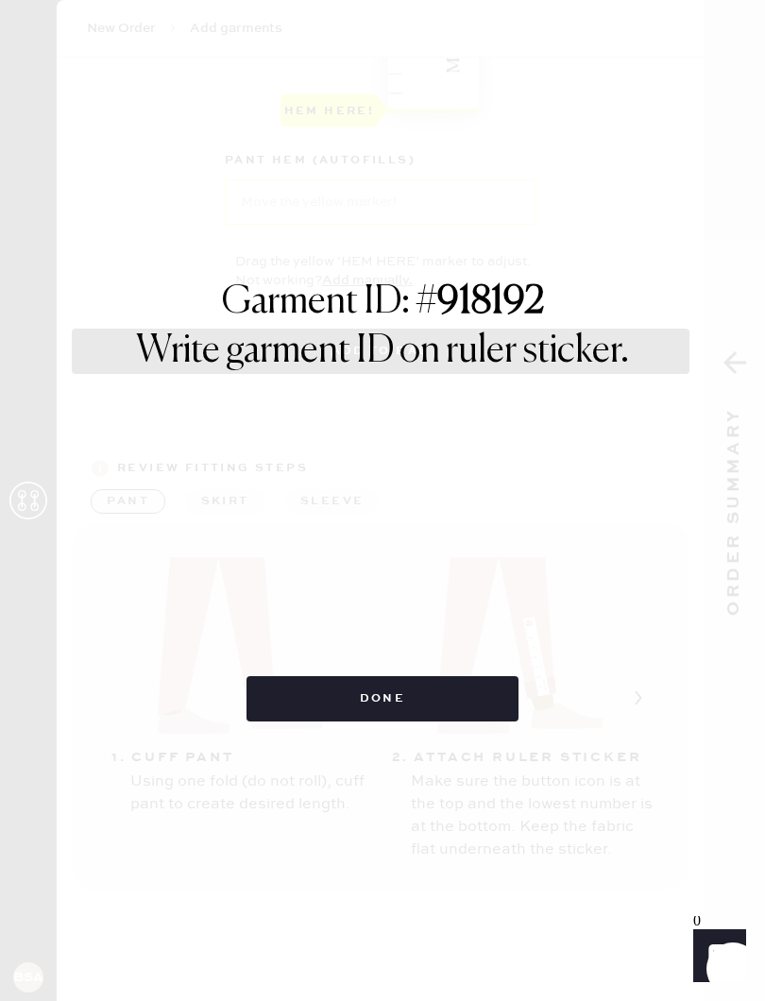
scroll to position [711, 0]
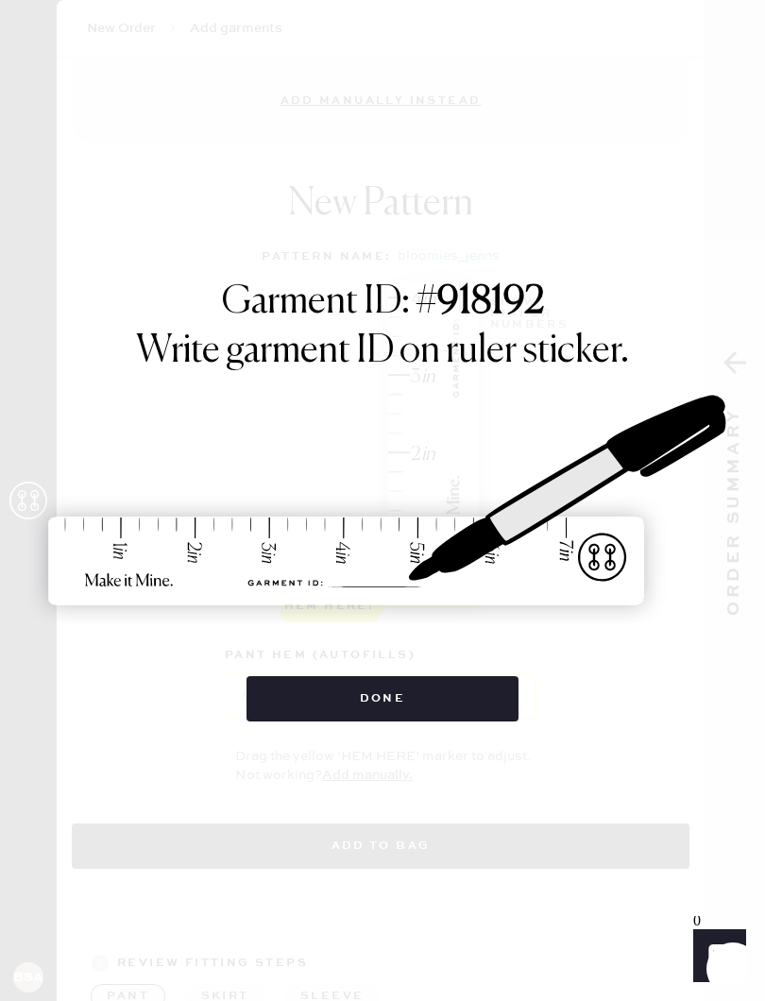
click at [471, 682] on button "Done" at bounding box center [383, 698] width 273 height 45
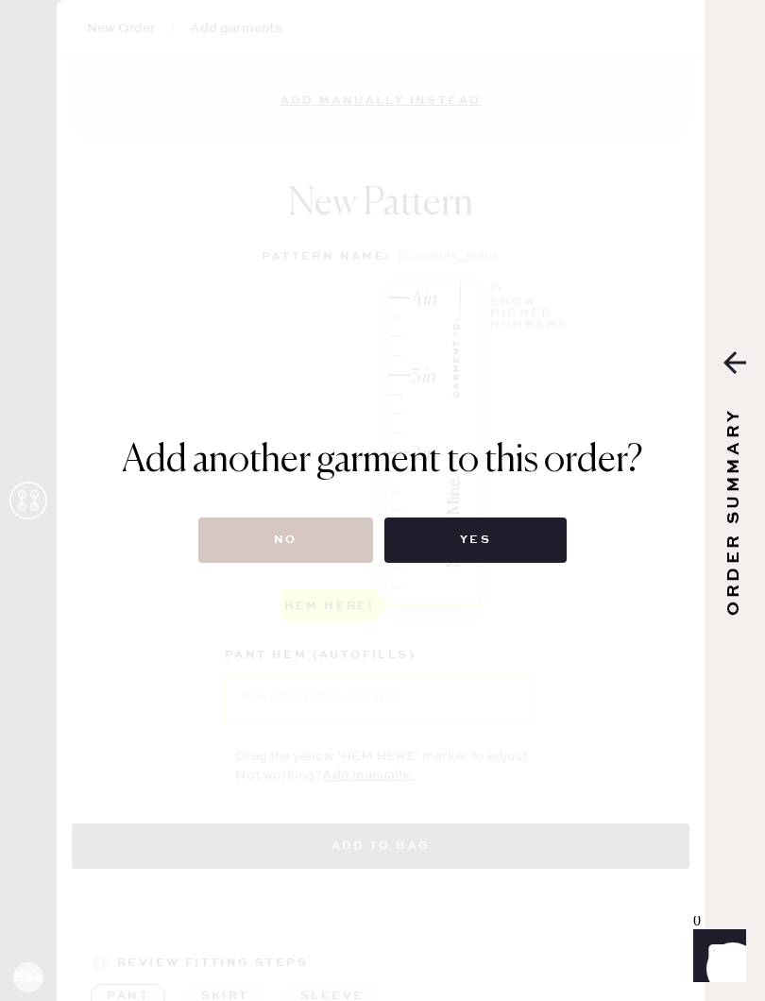
click at [299, 538] on button "No" at bounding box center [285, 540] width 175 height 45
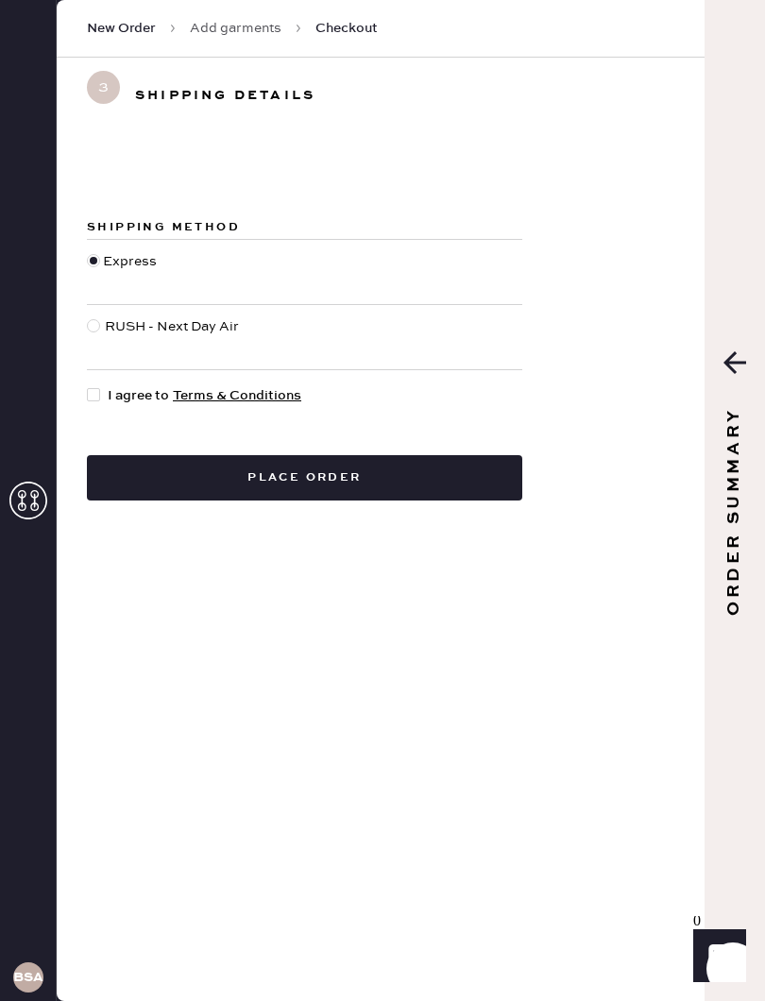
click at [101, 394] on div at bounding box center [97, 395] width 21 height 21
click at [88, 386] on input "I agree to Terms & Conditions" at bounding box center [87, 385] width 1 height 1
checkbox input "true"
click at [414, 471] on button "Place order" at bounding box center [305, 477] width 436 height 45
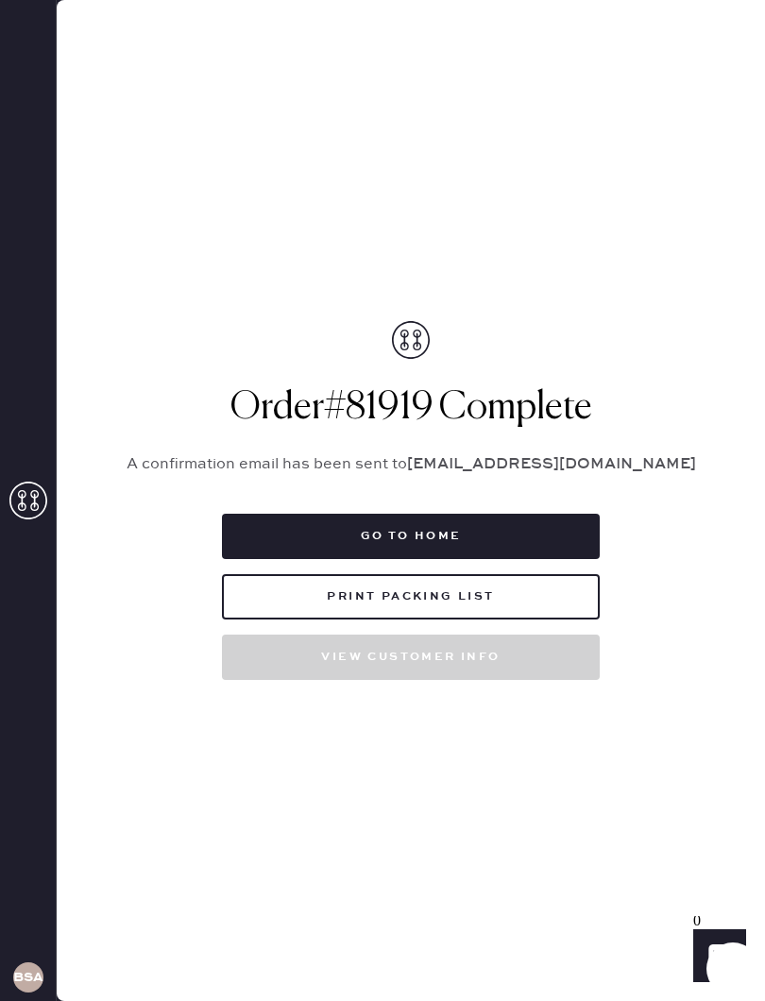
click at [521, 604] on button "Print Packing List" at bounding box center [411, 596] width 378 height 45
click at [517, 601] on button "Print Packing List" at bounding box center [411, 596] width 378 height 45
click at [411, 590] on button "Print Packing List" at bounding box center [411, 596] width 378 height 45
click at [434, 604] on button "Print Packing List" at bounding box center [411, 596] width 378 height 45
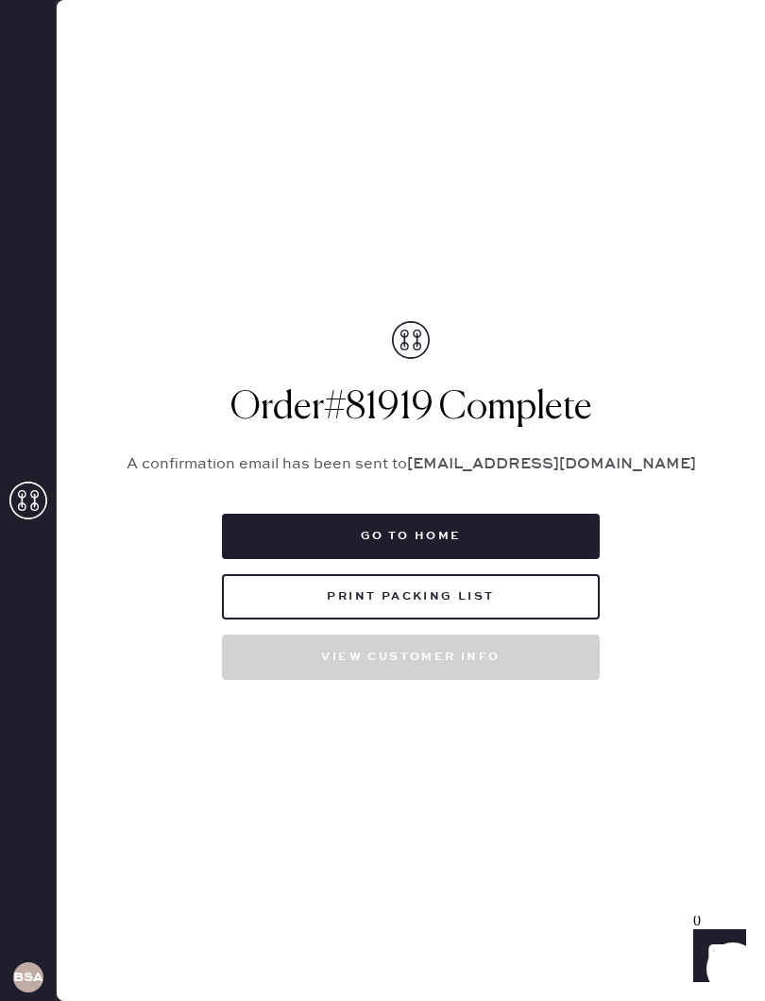
click at [496, 533] on button "Go to home" at bounding box center [411, 536] width 378 height 45
